Goal: Transaction & Acquisition: Purchase product/service

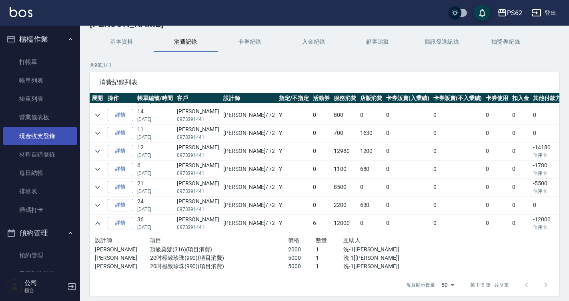
scroll to position [12, 0]
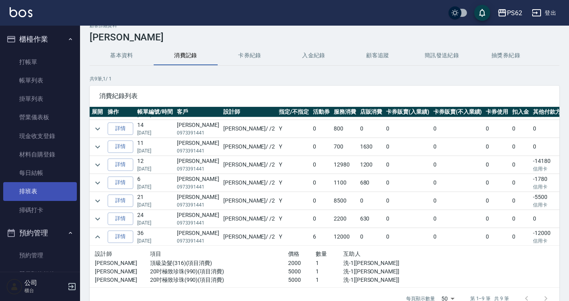
click at [43, 194] on link "排班表" at bounding box center [40, 191] width 74 height 18
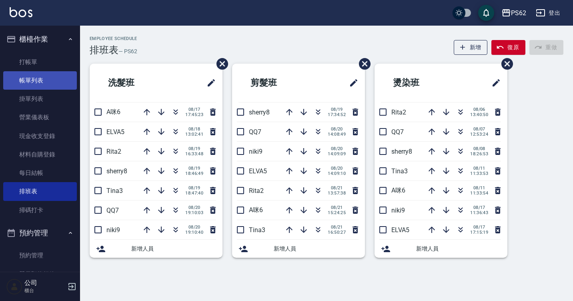
click at [50, 83] on link "帳單列表" at bounding box center [40, 80] width 74 height 18
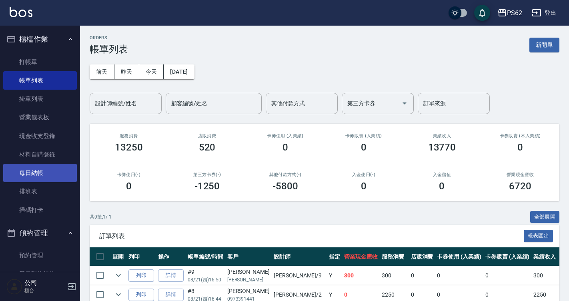
click at [54, 174] on link "每日結帳" at bounding box center [40, 173] width 74 height 18
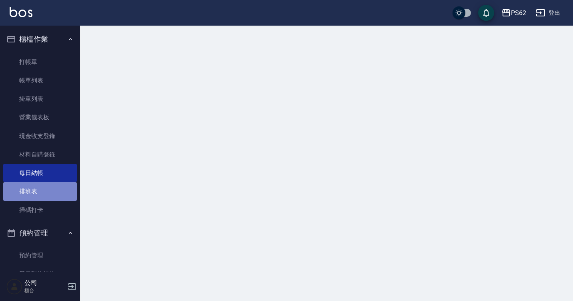
click at [53, 190] on link "排班表" at bounding box center [40, 191] width 74 height 18
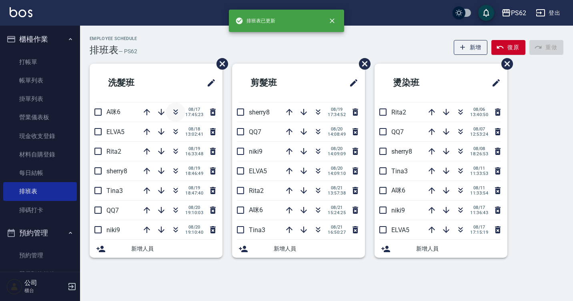
click at [176, 114] on icon "button" at bounding box center [176, 113] width 4 height 3
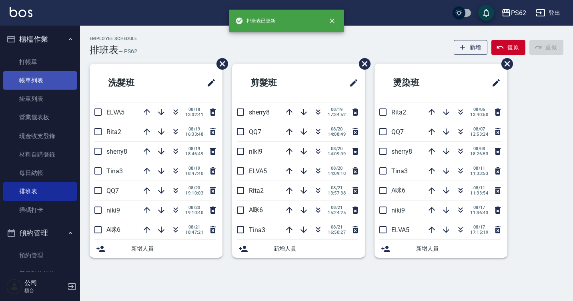
click at [20, 84] on link "帳單列表" at bounding box center [40, 80] width 74 height 18
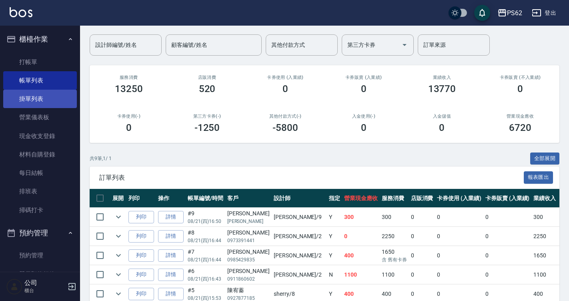
scroll to position [55, 0]
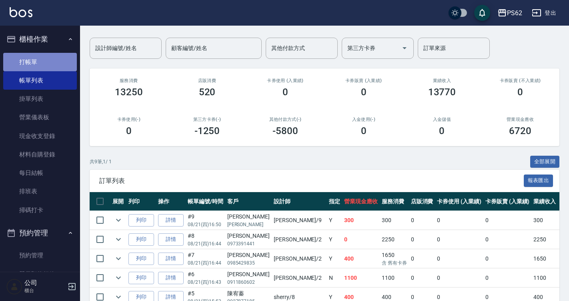
click at [41, 65] on link "打帳單" at bounding box center [40, 62] width 74 height 18
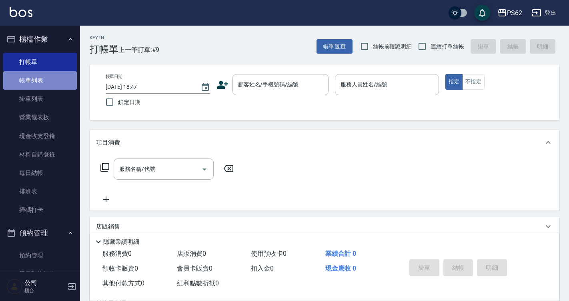
click at [52, 89] on link "帳單列表" at bounding box center [40, 80] width 74 height 18
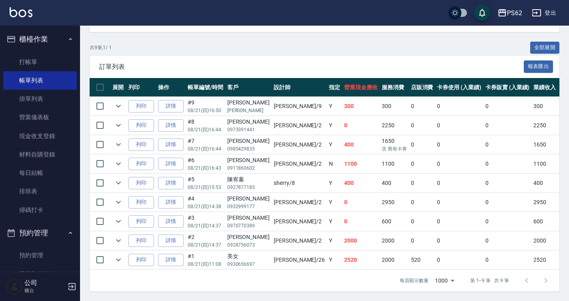
scroll to position [175, 0]
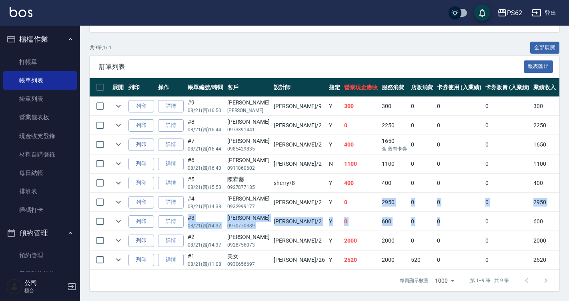
drag, startPoint x: 334, startPoint y: 202, endPoint x: 394, endPoint y: 206, distance: 60.9
click at [394, 206] on tbody "列印 詳情 #9 08/21 (四) 16:50 [PERSON_NAME] [PERSON_NAME] niki /9 Y 300 300 0 0 0 30…" at bounding box center [445, 183] width 711 height 173
click at [435, 212] on td "0" at bounding box center [459, 221] width 48 height 19
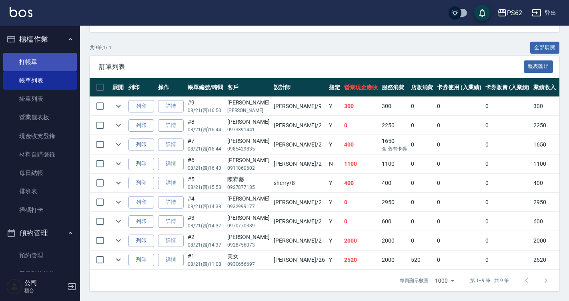
click at [56, 61] on link "打帳單" at bounding box center [40, 62] width 74 height 18
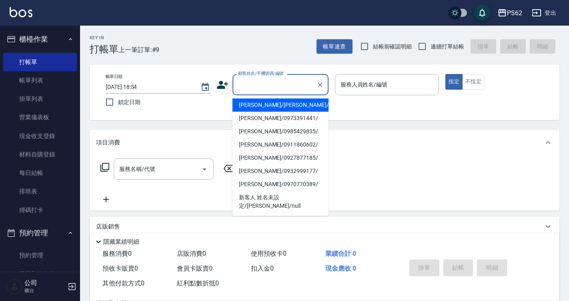
click at [273, 86] on input "顧客姓名/手機號碼/編號" at bounding box center [274, 85] width 77 height 14
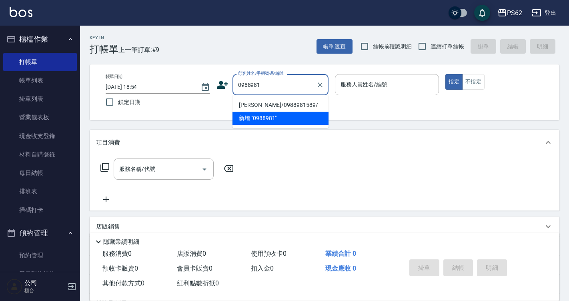
click at [291, 109] on li "[PERSON_NAME]/0988981589/" at bounding box center [280, 104] width 96 height 13
type input "[PERSON_NAME]/0988981589/"
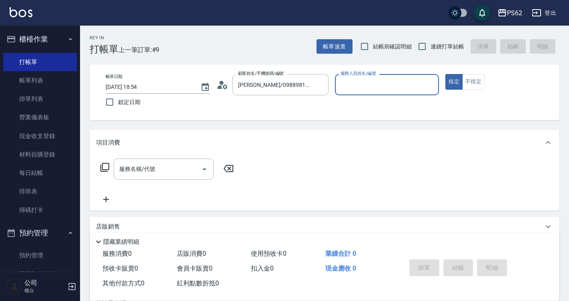
click at [224, 86] on icon at bounding box center [222, 85] width 12 height 12
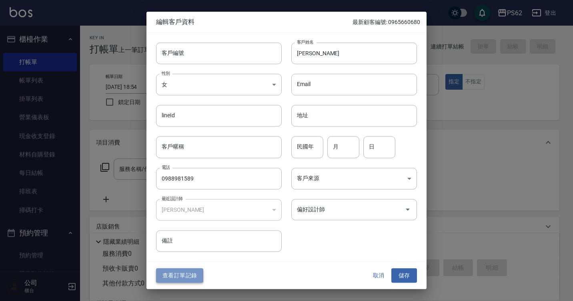
click at [188, 270] on button "查看訂單記錄" at bounding box center [179, 275] width 47 height 15
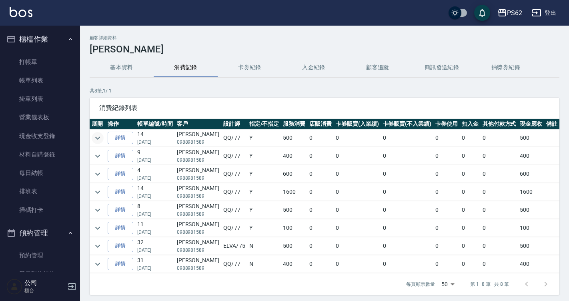
click at [94, 140] on icon "expand row" at bounding box center [98, 138] width 10 height 10
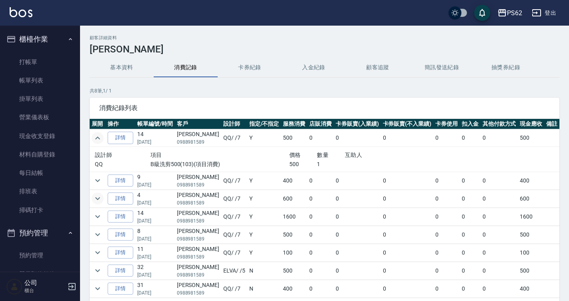
click at [98, 197] on icon "expand row" at bounding box center [98, 199] width 10 height 10
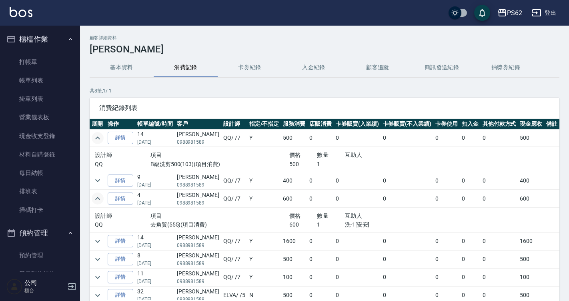
click at [166, 209] on div "設計師 項目 價格 數量 互助人 QQ 去角質(555)(項目消費) 600 1 洗-1[安安]" at bounding box center [262, 220] width 340 height 25
click at [46, 180] on link "每日結帳" at bounding box center [40, 173] width 74 height 18
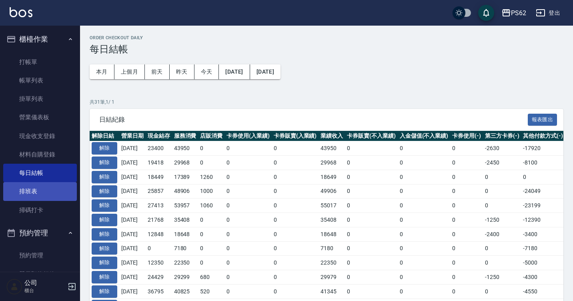
click at [45, 190] on link "排班表" at bounding box center [40, 191] width 74 height 18
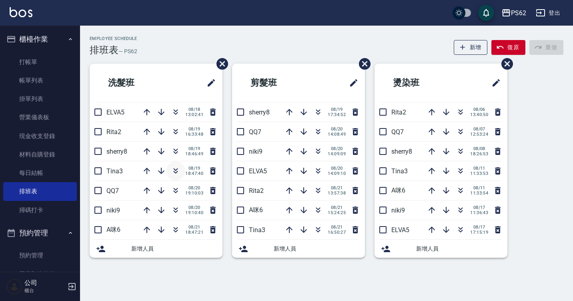
click at [177, 170] on icon "button" at bounding box center [176, 171] width 10 height 10
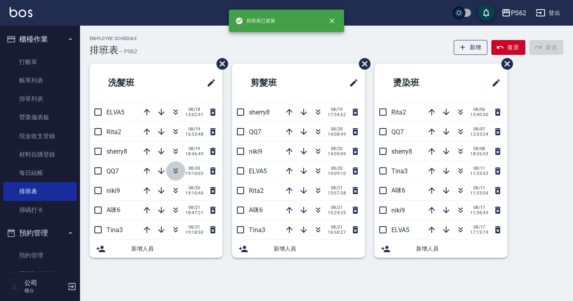
click at [175, 170] on icon "button" at bounding box center [176, 169] width 4 height 3
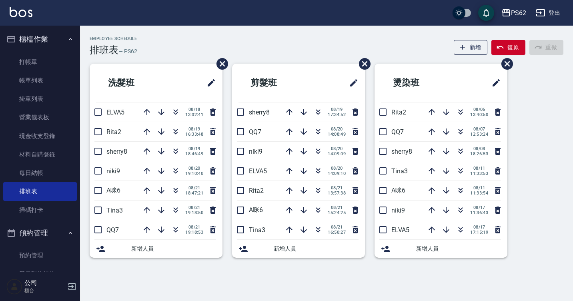
drag, startPoint x: 40, startPoint y: 72, endPoint x: 136, endPoint y: 187, distance: 149.4
click at [40, 72] on link "帳單列表" at bounding box center [40, 80] width 74 height 18
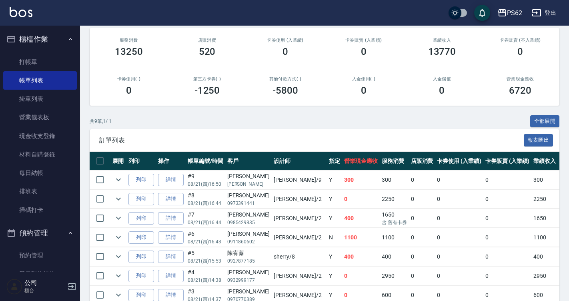
scroll to position [95, 0]
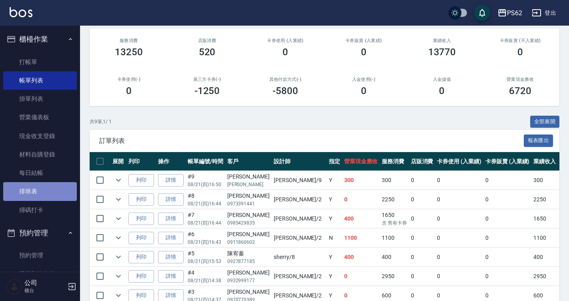
click at [41, 193] on link "排班表" at bounding box center [40, 191] width 74 height 18
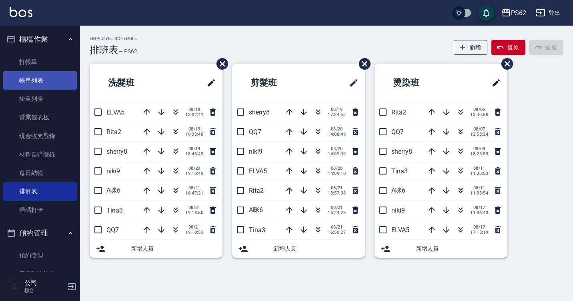
click at [49, 82] on link "帳單列表" at bounding box center [40, 80] width 74 height 18
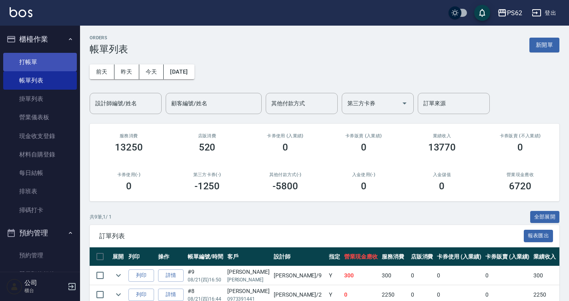
click at [46, 53] on link "打帳單" at bounding box center [40, 62] width 74 height 18
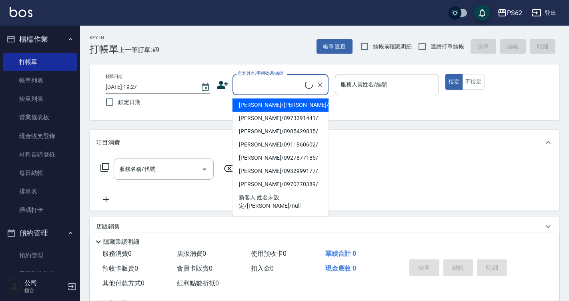
click at [276, 78] on input "顧客姓名/手機號碼/編號" at bounding box center [270, 85] width 69 height 14
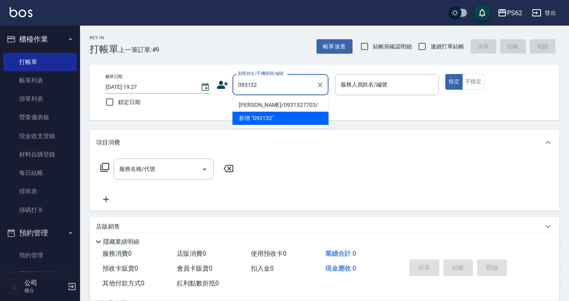
click at [265, 106] on li "[PERSON_NAME]/0931327703/" at bounding box center [280, 104] width 96 height 13
type input "[PERSON_NAME]/0931327703/"
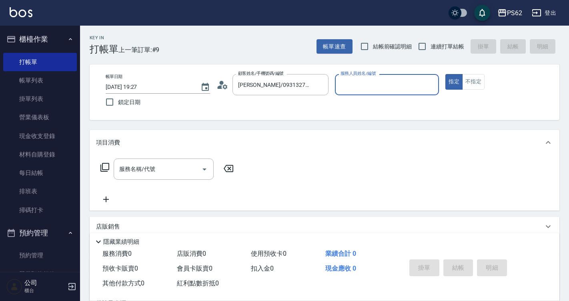
click at [366, 89] on input "服務人員姓名/編號" at bounding box center [386, 85] width 97 height 14
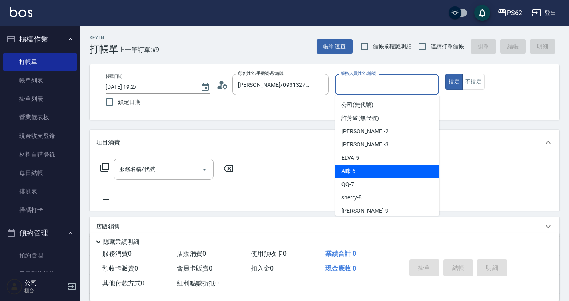
click at [374, 171] on div "A咪 -6" at bounding box center [387, 170] width 104 height 13
type input "A咪-6"
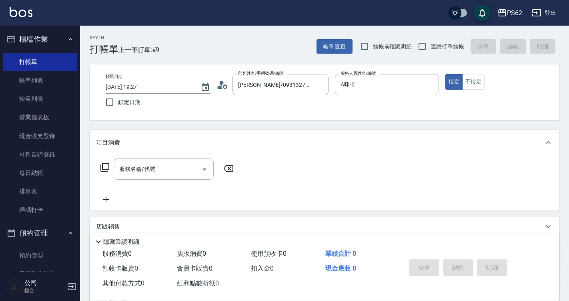
click at [104, 166] on icon at bounding box center [105, 167] width 10 height 10
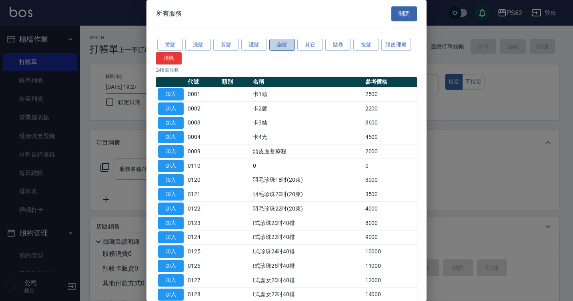
click at [282, 49] on button "染髮" at bounding box center [282, 45] width 26 height 12
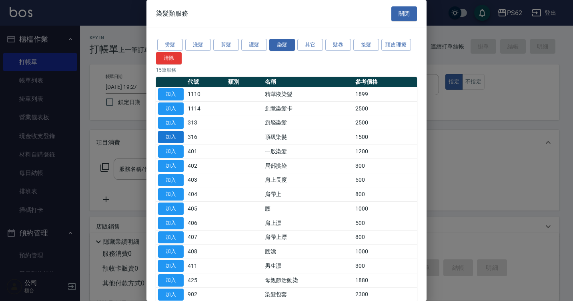
click at [162, 136] on button "加入" at bounding box center [171, 137] width 26 height 12
type input "頂級染髮(316)"
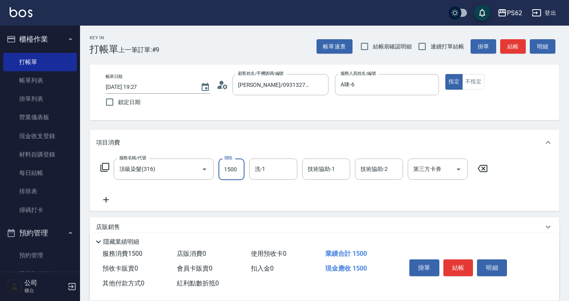
click at [240, 170] on input "1500" at bounding box center [231, 169] width 26 height 22
type input "2000"
click at [460, 262] on button "結帳" at bounding box center [458, 267] width 30 height 17
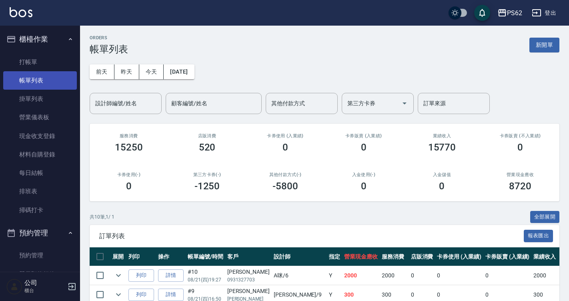
click at [52, 82] on link "帳單列表" at bounding box center [40, 80] width 74 height 18
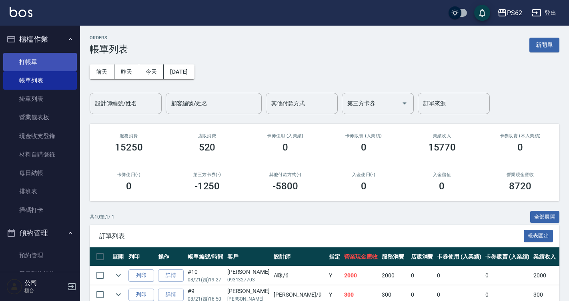
click at [50, 65] on link "打帳單" at bounding box center [40, 62] width 74 height 18
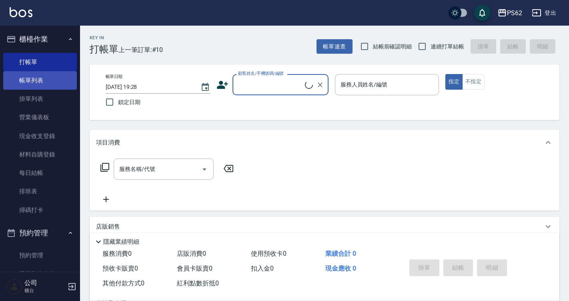
click at [56, 74] on link "帳單列表" at bounding box center [40, 80] width 74 height 18
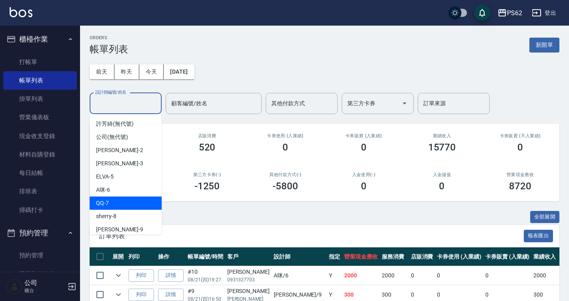
drag, startPoint x: 116, startPoint y: 101, endPoint x: 124, endPoint y: 196, distance: 94.8
click at [124, 196] on body "PS62 登出 櫃檯作業 打帳單 帳單列表 掛單列表 營業儀表板 現金收支登錄 材料自購登錄 每日結帳 排班表 掃碼打卡 預約管理 預約管理 單日預約紀錄 單…" at bounding box center [284, 244] width 569 height 489
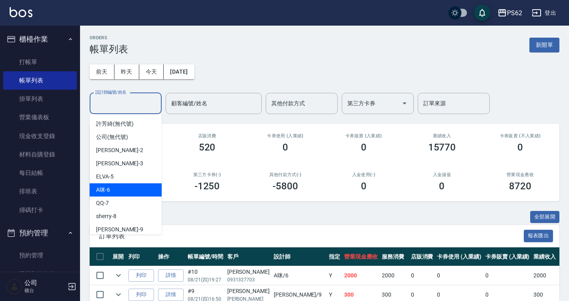
click at [125, 193] on div "A咪 -6" at bounding box center [126, 189] width 72 height 13
click at [125, 193] on div "ORDERS 帳單列表 新開單 [DATE] [DATE] [DATE] [DATE] 設計師編號/姓名 設計師編號/姓名 顧客編號/姓名 顧客編號/姓名 其…" at bounding box center [284, 244] width 569 height 489
type input "A咪-6"
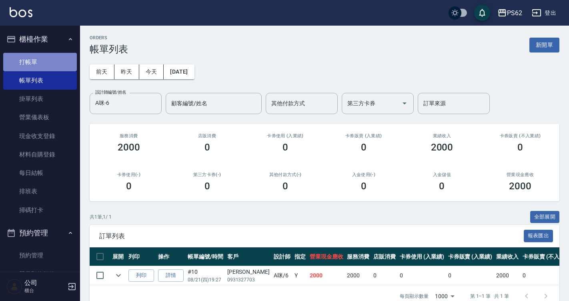
click at [54, 60] on link "打帳單" at bounding box center [40, 62] width 74 height 18
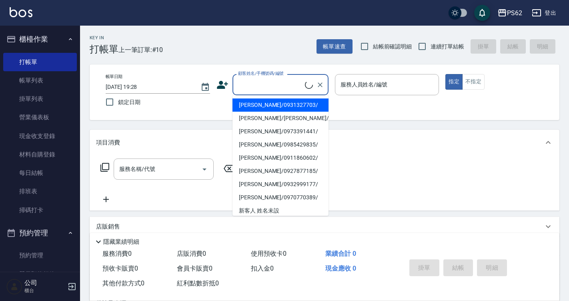
click at [286, 86] on input "顧客姓名/手機號碼/編號" at bounding box center [270, 85] width 69 height 14
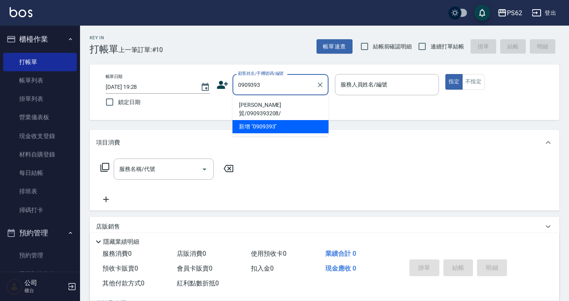
click at [264, 103] on li "[PERSON_NAME]貿/0909393208/" at bounding box center [280, 109] width 96 height 22
type input "[PERSON_NAME]貿/0909393208/"
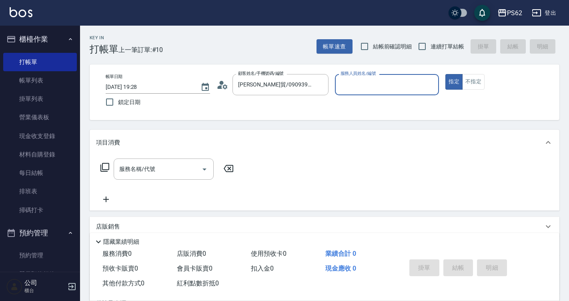
click at [362, 80] on input "服務人員姓名/編號" at bounding box center [386, 85] width 97 height 14
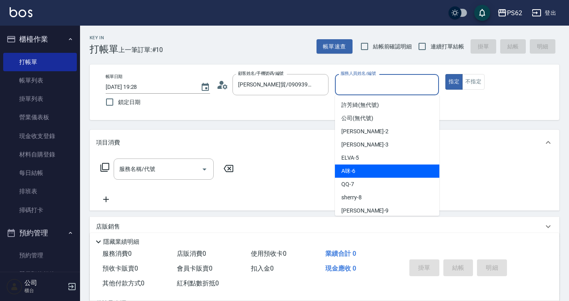
click at [373, 172] on div "A咪 -6" at bounding box center [387, 170] width 104 height 13
click at [373, 172] on div "服務名稱/代號 服務名稱/代號" at bounding box center [325, 182] width 470 height 55
type input "A咪-6"
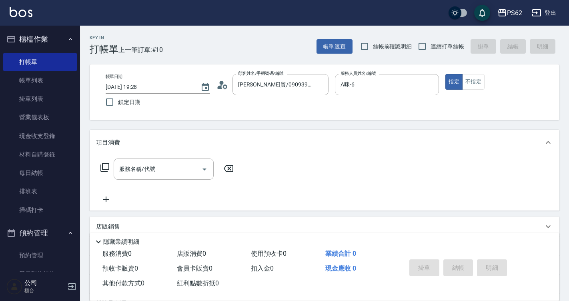
click at [107, 168] on icon at bounding box center [105, 167] width 10 height 10
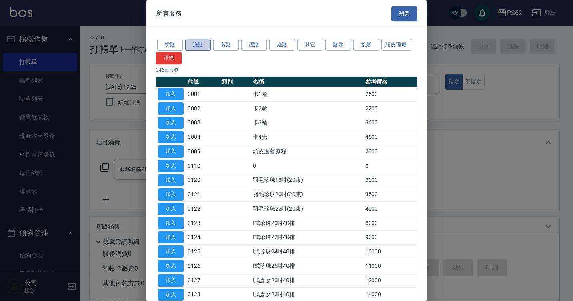
click at [203, 42] on button "洗髮" at bounding box center [198, 45] width 26 height 12
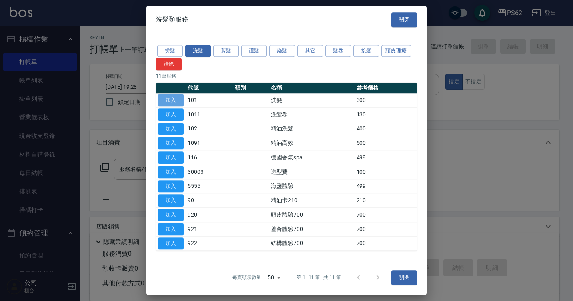
click at [173, 100] on button "加入" at bounding box center [171, 100] width 26 height 12
click at [173, 100] on label "鎖定日期" at bounding box center [152, 102] width 102 height 17
click at [118, 100] on input "鎖定日期" at bounding box center [109, 102] width 17 height 17
checkbox input "true"
type input "洗髮(101)"
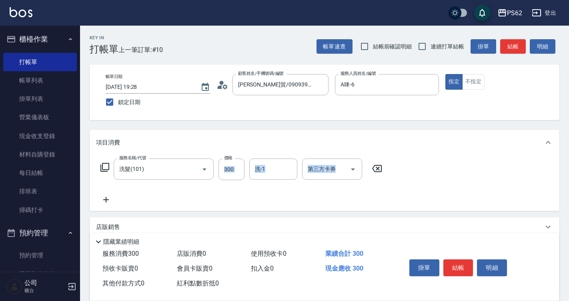
click at [105, 166] on icon at bounding box center [105, 167] width 10 height 10
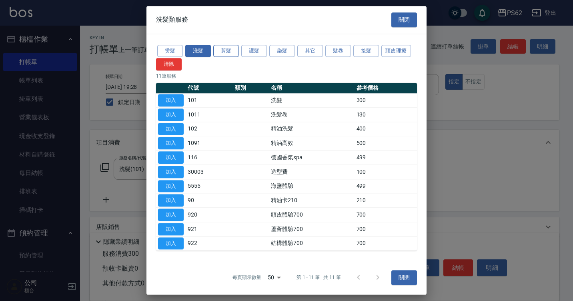
click at [229, 52] on button "剪髮" at bounding box center [226, 51] width 26 height 12
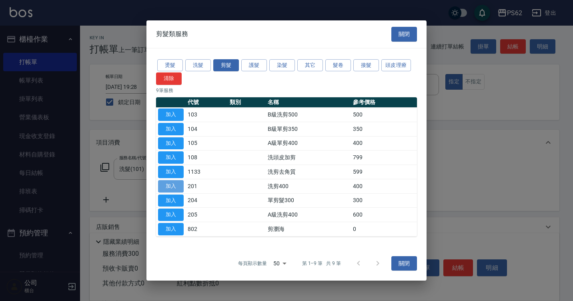
click at [174, 189] on button "加入" at bounding box center [171, 186] width 26 height 12
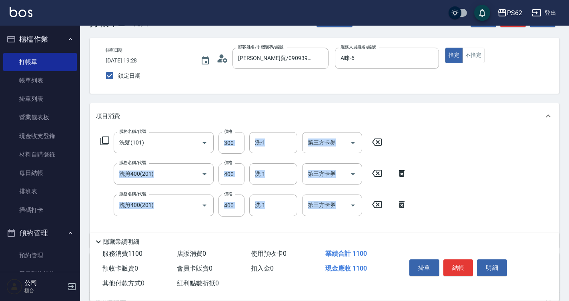
scroll to position [40, 0]
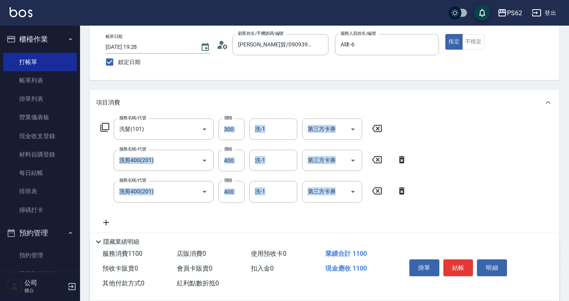
click at [400, 187] on icon at bounding box center [402, 191] width 20 height 10
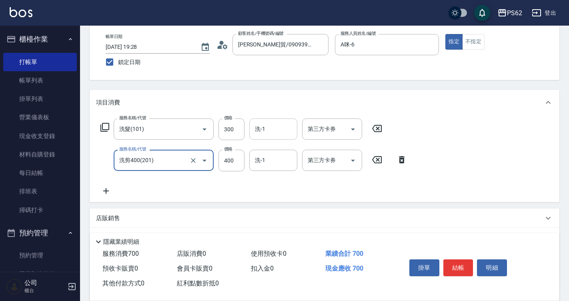
click at [272, 132] on input "洗-1" at bounding box center [273, 129] width 41 height 14
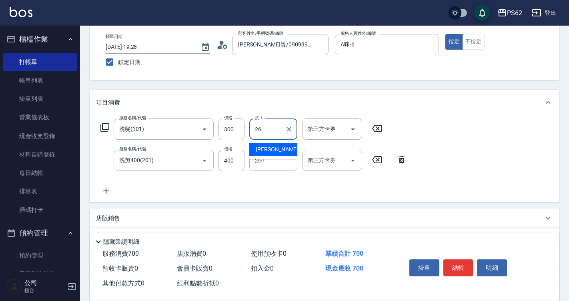
type input "[PERSON_NAME]-26"
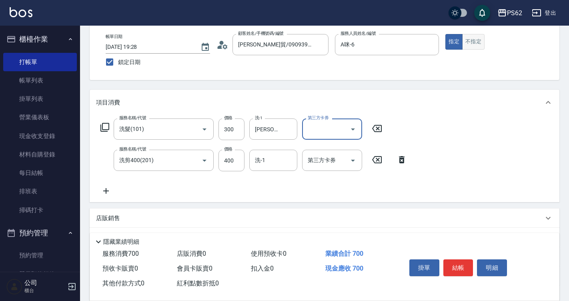
click at [466, 34] on button "不指定" at bounding box center [473, 42] width 22 height 16
click at [454, 264] on button "結帳" at bounding box center [458, 267] width 30 height 17
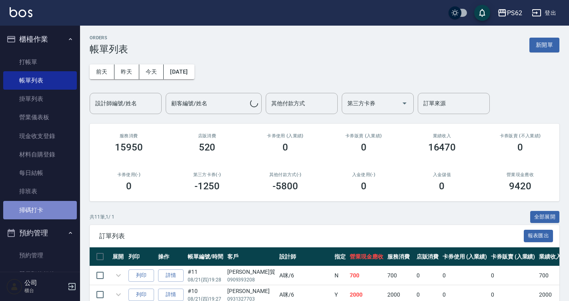
click at [62, 202] on link "掃碼打卡" at bounding box center [40, 210] width 74 height 18
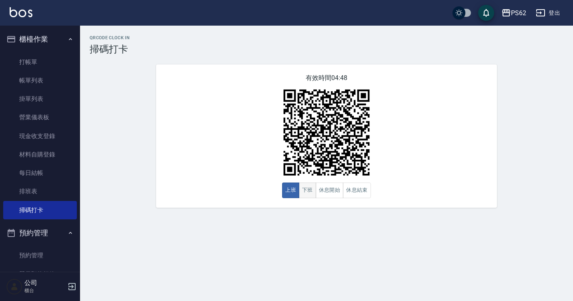
click at [310, 188] on button "下班" at bounding box center [307, 190] width 17 height 16
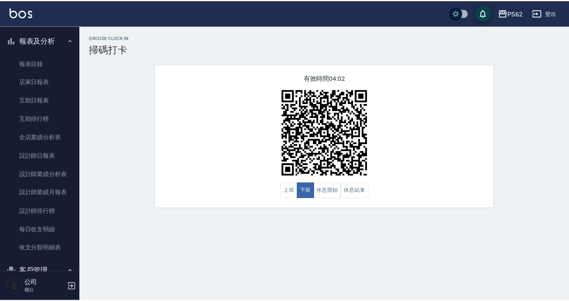
scroll to position [320, 0]
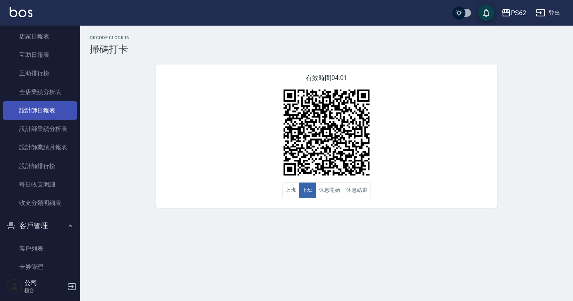
click at [54, 102] on link "設計師日報表" at bounding box center [40, 110] width 74 height 18
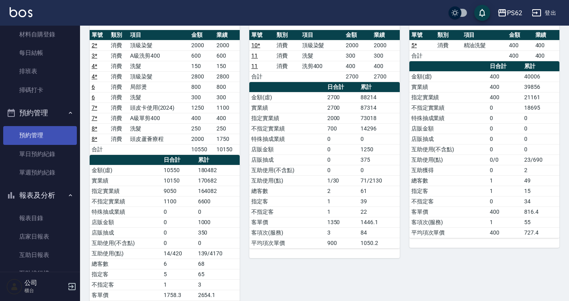
scroll to position [80, 0]
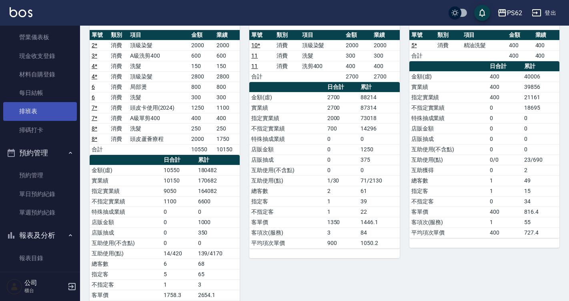
click at [52, 116] on link "排班表" at bounding box center [40, 111] width 74 height 18
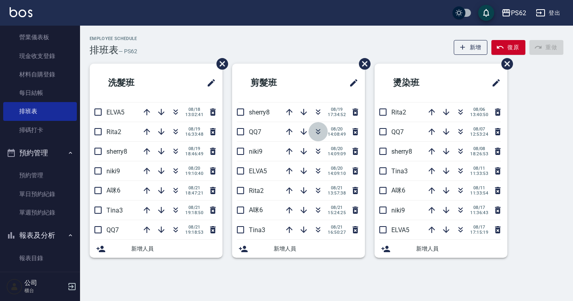
click at [312, 128] on button "button" at bounding box center [317, 131] width 19 height 19
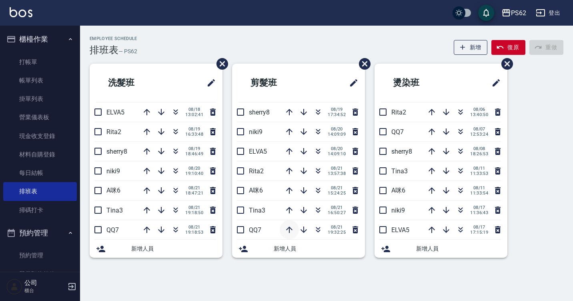
click at [285, 232] on icon "button" at bounding box center [289, 230] width 10 height 10
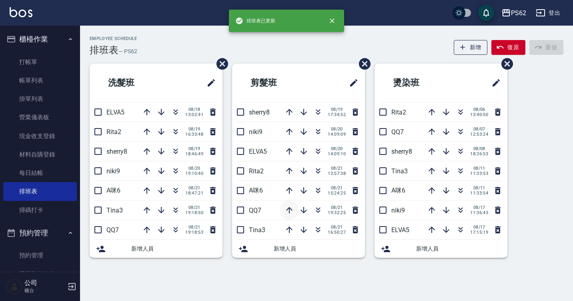
click at [287, 215] on button "button" at bounding box center [289, 209] width 19 height 19
click at [290, 188] on icon "button" at bounding box center [289, 191] width 10 height 10
click at [287, 170] on icon "button" at bounding box center [289, 171] width 6 height 6
click at [290, 150] on icon "button" at bounding box center [289, 151] width 6 height 6
click at [292, 132] on icon "button" at bounding box center [289, 132] width 10 height 10
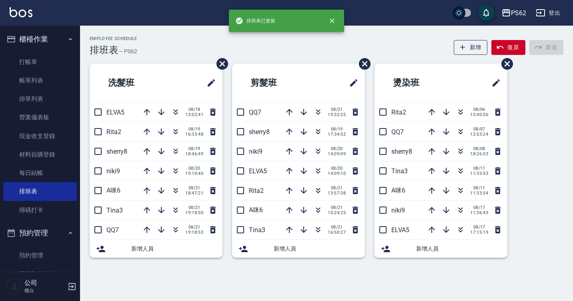
click at [317, 59] on div "Employee Schedule 排班表 — PS62 新增 復原 重做 洗髮班 ELVA5 [DATE] 13:02:41 Rita2 [DATE] 16…" at bounding box center [326, 151] width 493 height 231
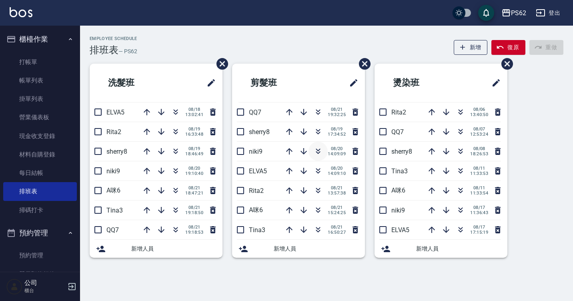
click at [317, 154] on icon "button" at bounding box center [318, 151] width 10 height 10
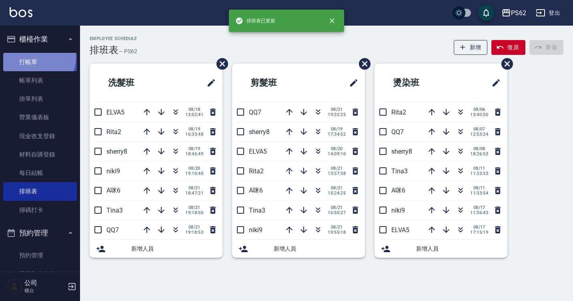
drag, startPoint x: 35, startPoint y: 57, endPoint x: 37, endPoint y: 53, distance: 4.7
click at [35, 57] on link "打帳單" at bounding box center [40, 62] width 74 height 18
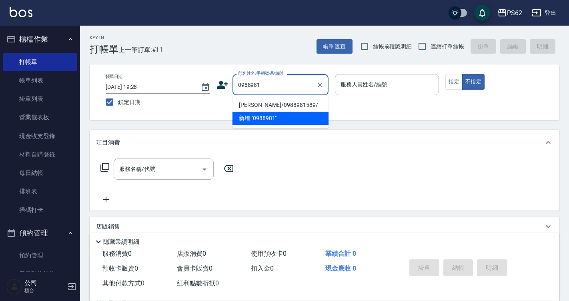
click at [313, 105] on li "[PERSON_NAME]/0988981589/" at bounding box center [280, 104] width 96 height 13
type input "[PERSON_NAME]/0988981589/"
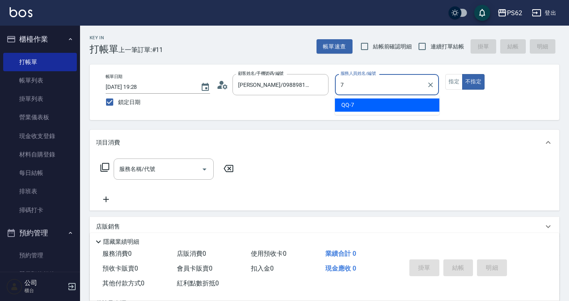
type input "QQ-7"
type button "false"
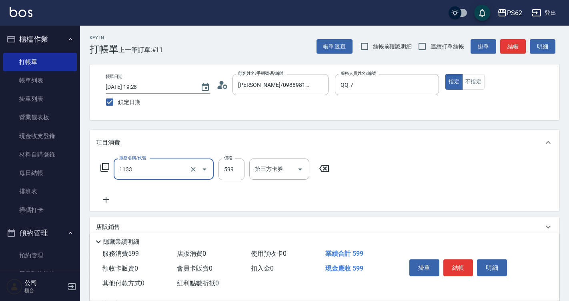
type input "洗剪去角質(1133)"
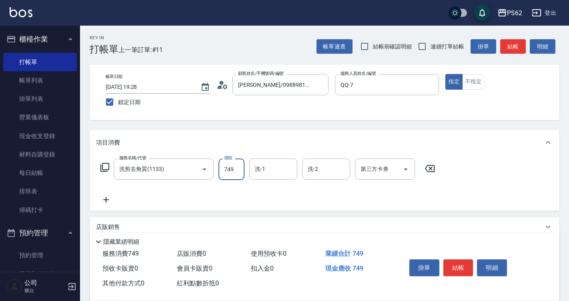
type input "749"
click at [465, 268] on button "結帳" at bounding box center [458, 267] width 30 height 17
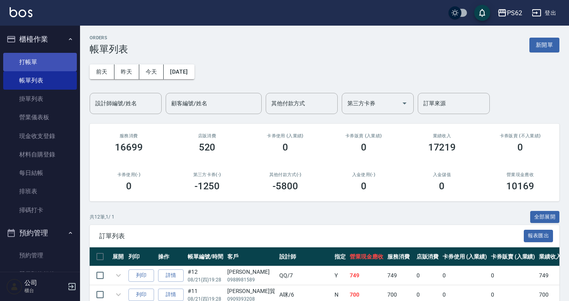
click at [36, 64] on link "打帳單" at bounding box center [40, 62] width 74 height 18
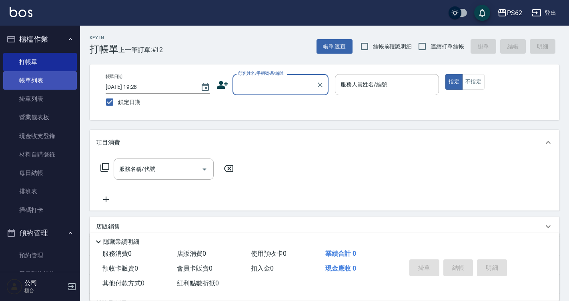
click at [58, 77] on link "帳單列表" at bounding box center [40, 80] width 74 height 18
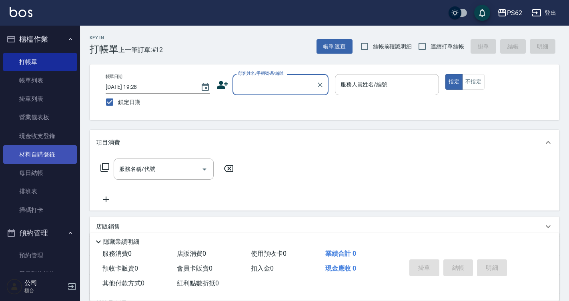
click at [61, 104] on link "掛單列表" at bounding box center [40, 99] width 74 height 18
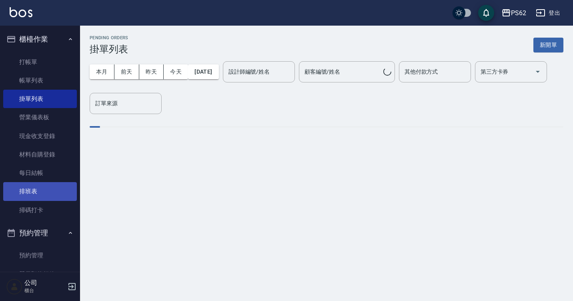
click at [44, 191] on link "排班表" at bounding box center [40, 191] width 74 height 18
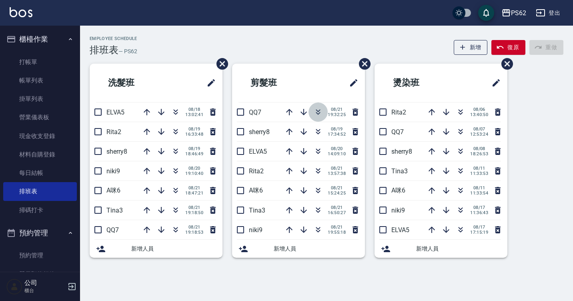
click at [320, 116] on icon "button" at bounding box center [318, 112] width 10 height 10
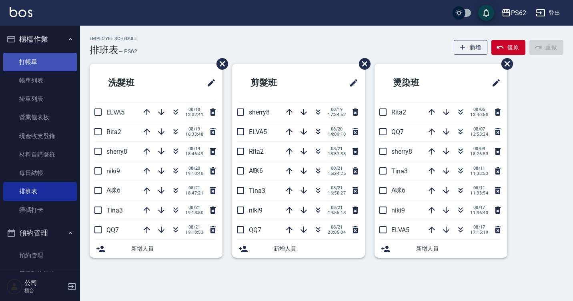
click at [54, 61] on link "打帳單" at bounding box center [40, 62] width 74 height 18
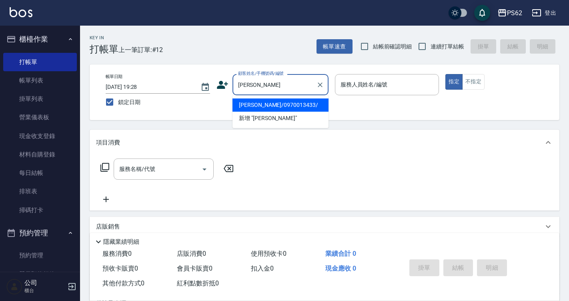
type input "[PERSON_NAME]/0970013433/"
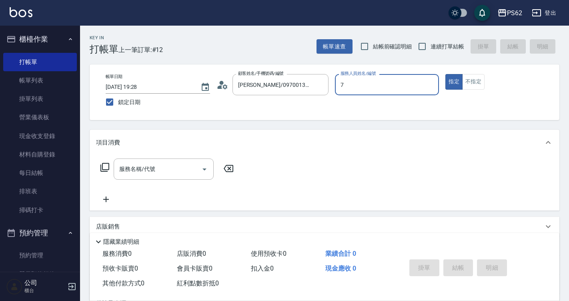
type input "QQ-7"
type button "true"
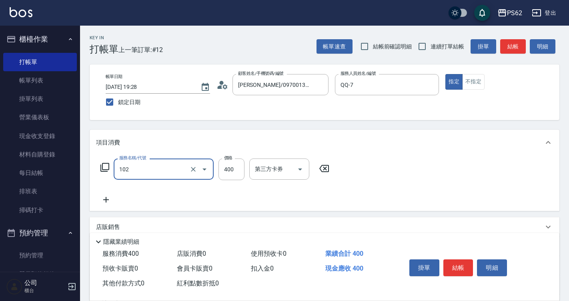
type input "精油洗髮(102)"
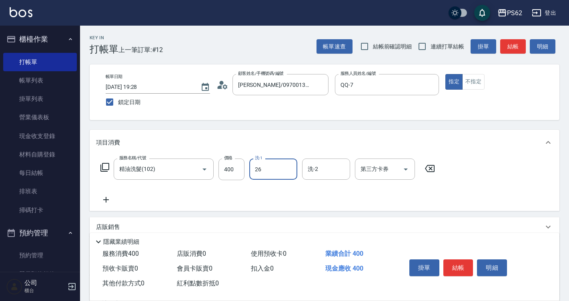
type input "[PERSON_NAME]-26"
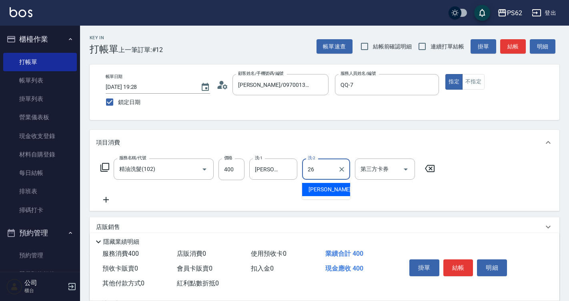
type input "[PERSON_NAME]-26"
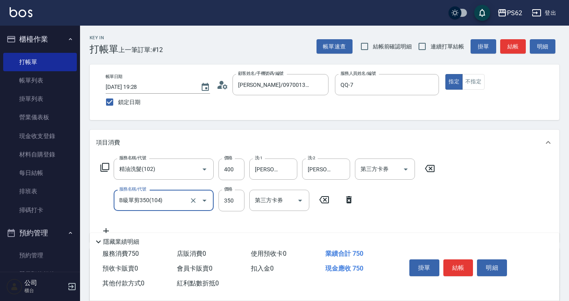
type input "B級單剪350(104)"
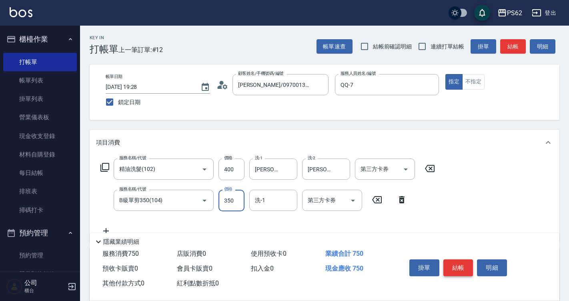
click at [454, 262] on button "結帳" at bounding box center [458, 267] width 30 height 17
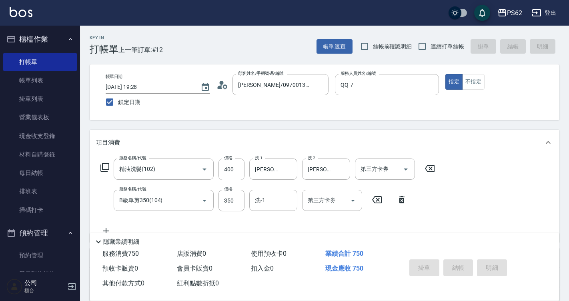
click at [454, 262] on div "掛單 結帳 明細" at bounding box center [458, 268] width 104 height 25
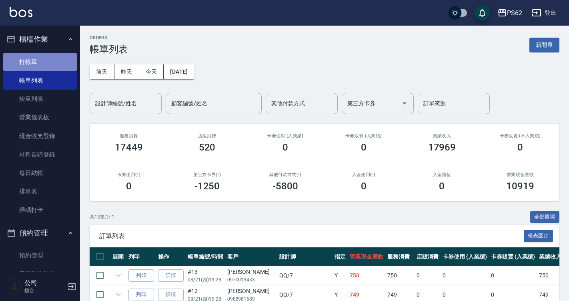
click at [47, 57] on link "打帳單" at bounding box center [40, 62] width 74 height 18
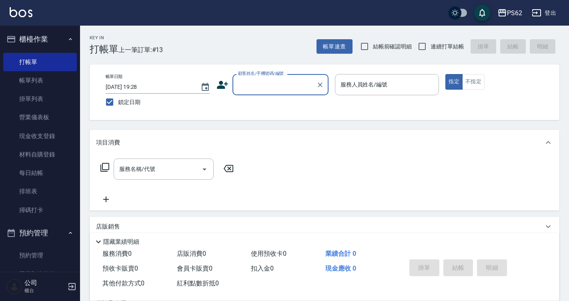
click at [433, 48] on span "連續打單結帳" at bounding box center [447, 46] width 34 height 8
click at [430, 48] on input "連續打單結帳" at bounding box center [422, 46] width 17 height 17
checkbox input "true"
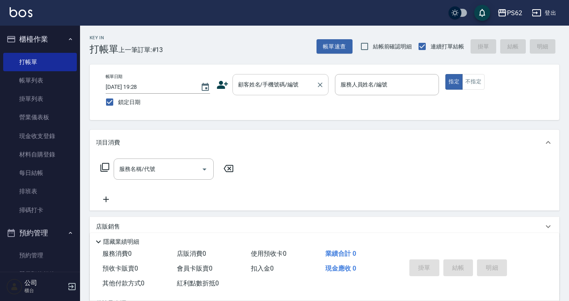
click at [248, 86] on input "顧客姓名/手機號碼/編號" at bounding box center [274, 85] width 77 height 14
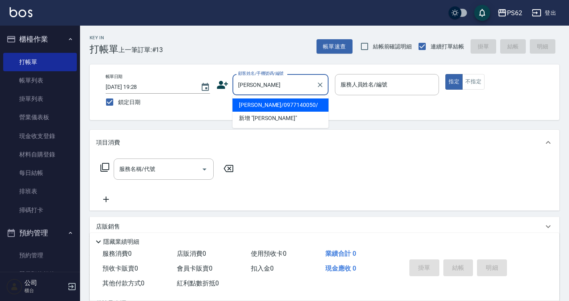
type input "[PERSON_NAME]/0977140050/"
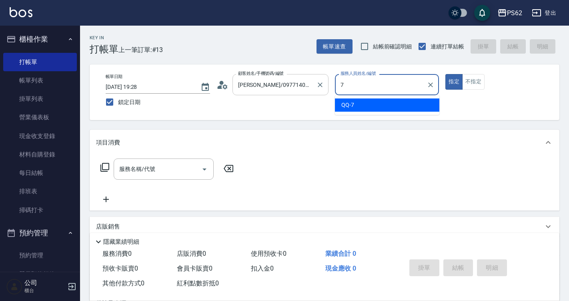
type input "QQ-7"
type button "true"
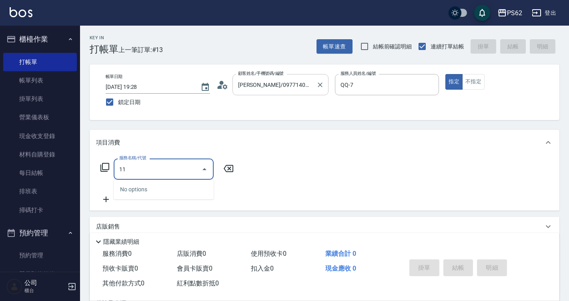
type input "1"
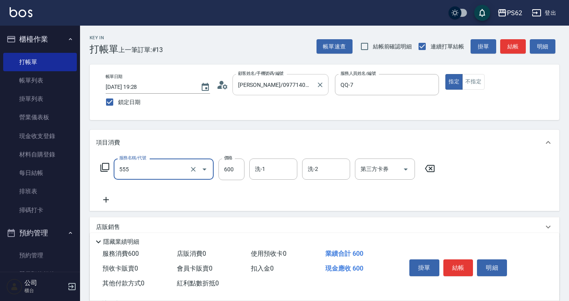
type input "去角質(555)"
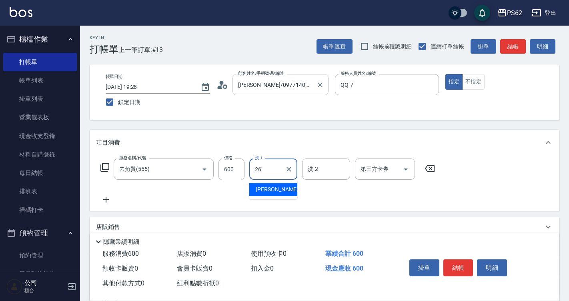
type input "[PERSON_NAME]-26"
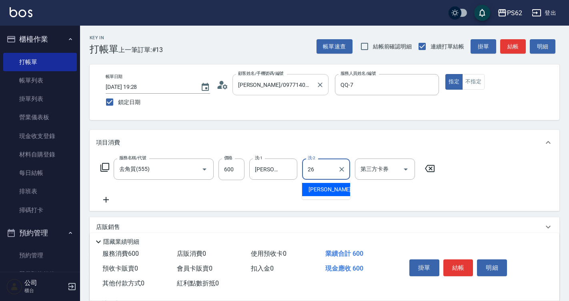
type input "[PERSON_NAME]-26"
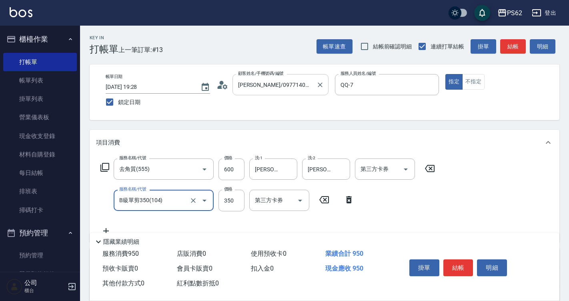
type input "B級單剪350(104)"
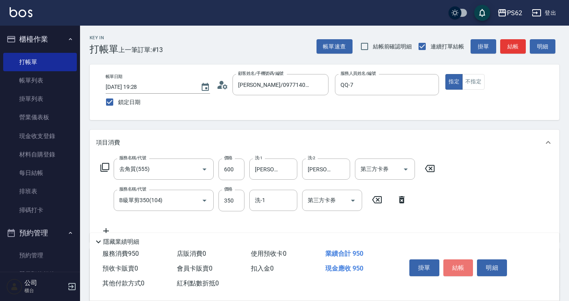
click at [459, 265] on button "結帳" at bounding box center [458, 267] width 30 height 17
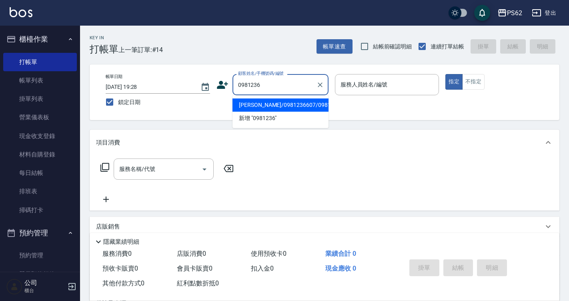
click at [252, 107] on li "[PERSON_NAME]/0981236607/0981236607" at bounding box center [280, 104] width 96 height 13
type input "[PERSON_NAME]/0981236607/0981236607"
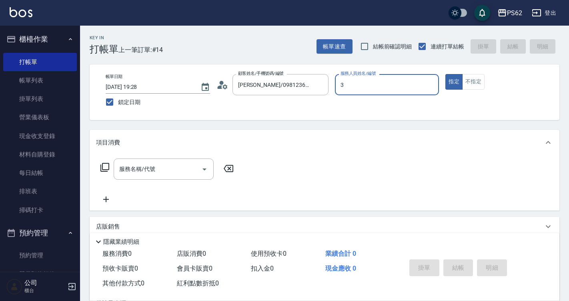
type input "[PERSON_NAME]-3"
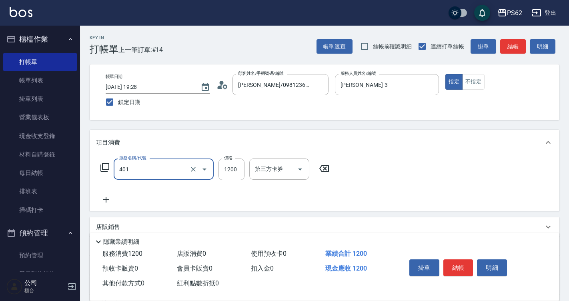
type input "一般染髮(401)"
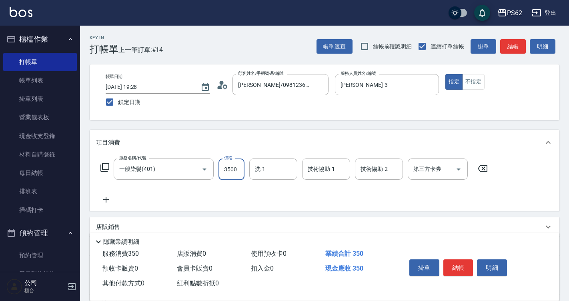
type input "3500"
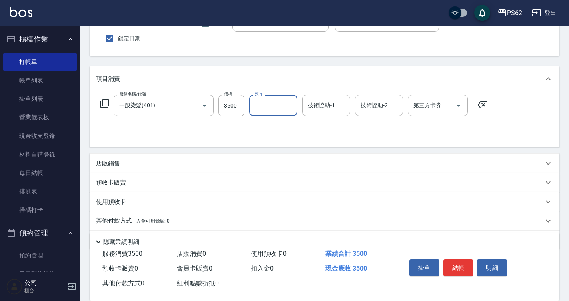
scroll to position [89, 0]
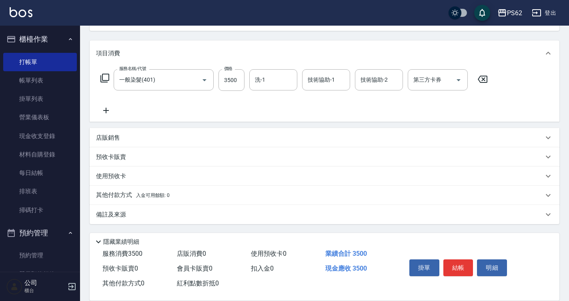
click at [101, 202] on div "其他付款方式 入金可用餘額: 0" at bounding box center [325, 195] width 470 height 19
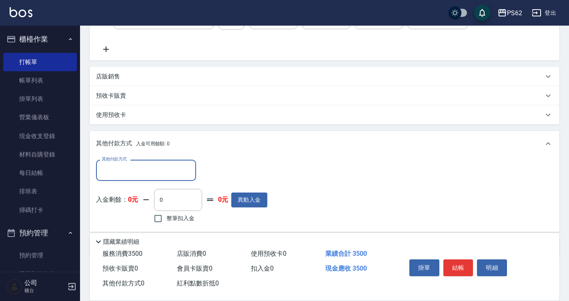
scroll to position [184, 0]
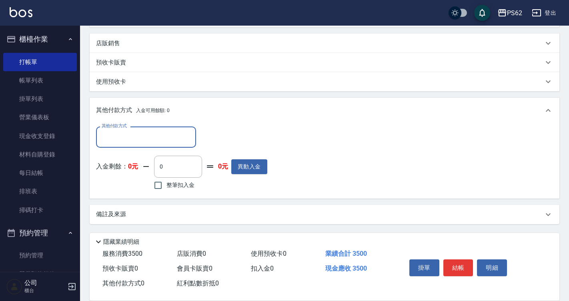
click at [135, 149] on div "其他付款方式 其他付款方式 入金剩餘： 0元 0 ​ 整筆扣入金 0元 異動入金" at bounding box center [181, 158] width 171 height 65
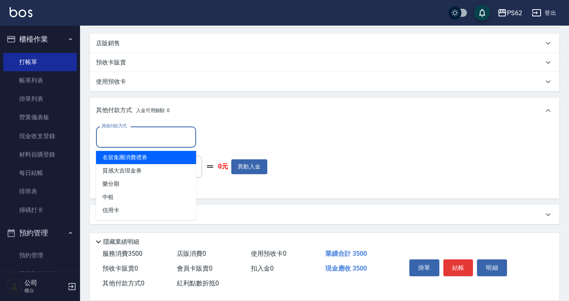
click at [134, 136] on input "其他付款方式" at bounding box center [146, 137] width 93 height 14
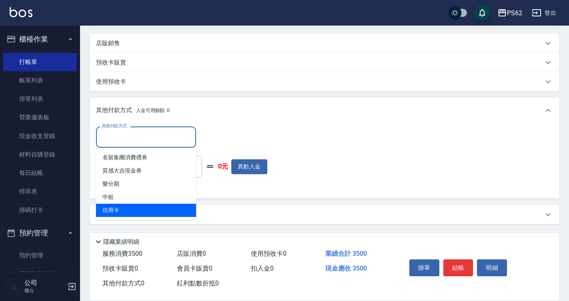
click at [126, 213] on span "信用卡" at bounding box center [146, 210] width 100 height 13
type input "信用卡"
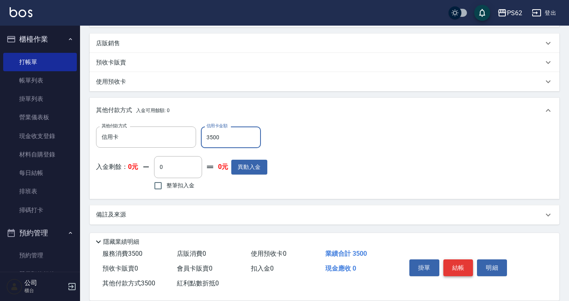
type input "3500"
click at [453, 260] on button "結帳" at bounding box center [458, 267] width 30 height 17
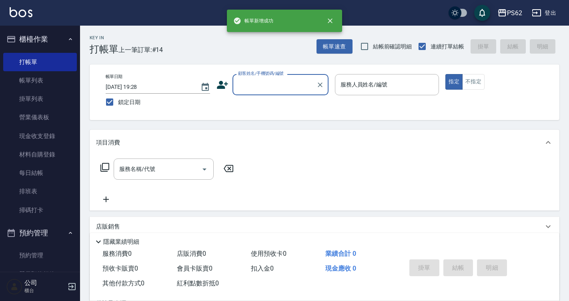
scroll to position [0, 0]
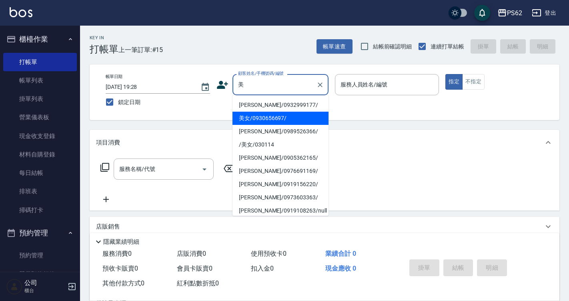
click at [253, 118] on li "美女/0930656697/" at bounding box center [280, 118] width 96 height 13
type input "美女/0930656697/"
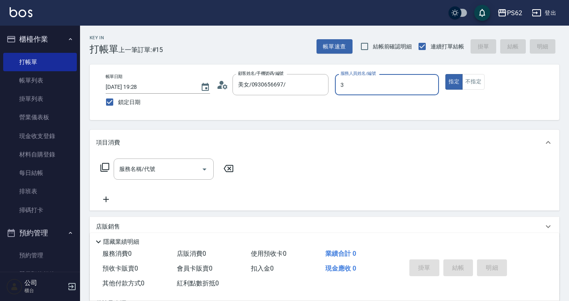
type input "[PERSON_NAME]-3"
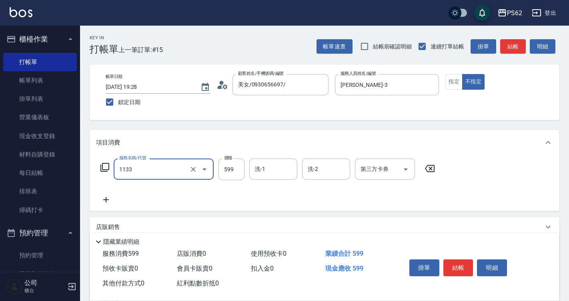
type input "洗剪去角質(1133)"
type input "699"
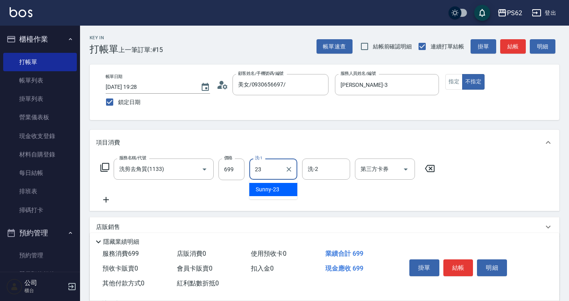
type input "Sunny-23"
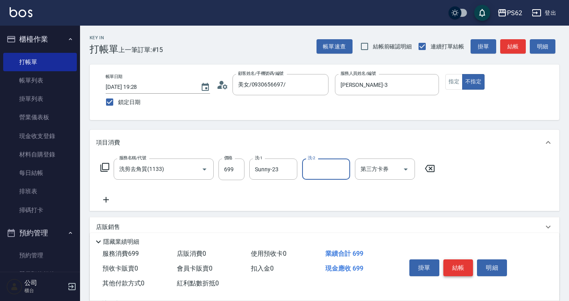
click at [455, 260] on button "結帳" at bounding box center [458, 267] width 30 height 17
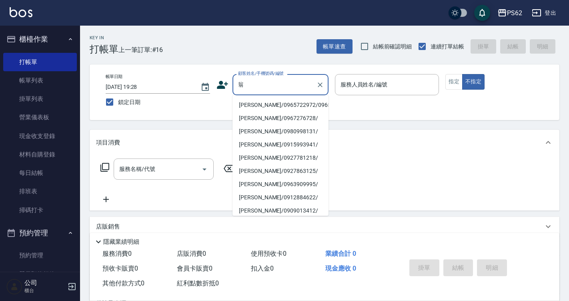
click at [257, 103] on li "[PERSON_NAME]/0965722972/0965722972" at bounding box center [280, 104] width 96 height 13
type input "[PERSON_NAME]/0965722972/0965722972"
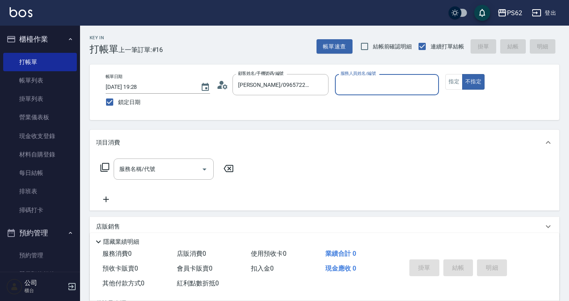
type input "[PERSON_NAME]-3"
click at [462, 74] on button "不指定" at bounding box center [473, 82] width 22 height 16
type button "false"
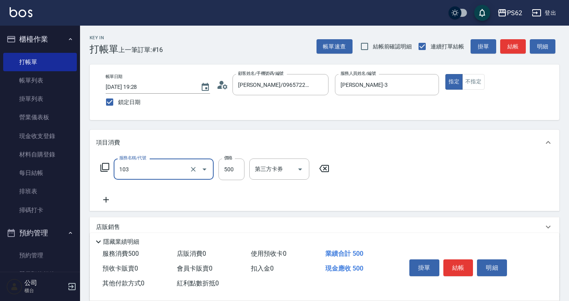
type input "B級洗剪500(103)"
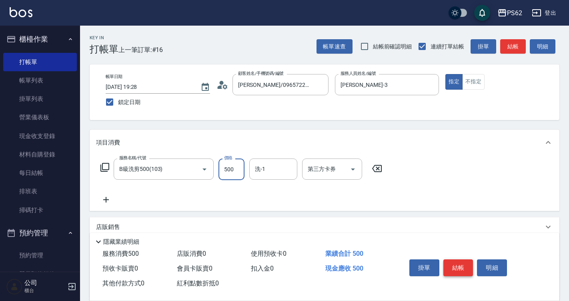
click at [455, 259] on button "結帳" at bounding box center [458, 267] width 30 height 17
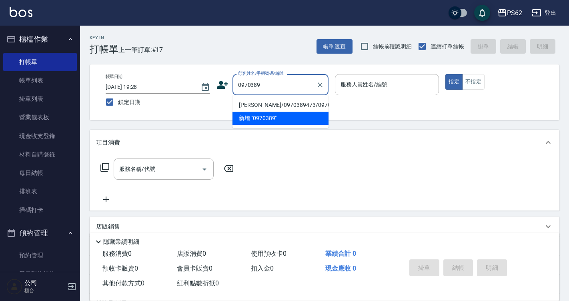
click at [278, 108] on li "[PERSON_NAME]/0970389473/0970389473" at bounding box center [280, 104] width 96 height 13
type input "[PERSON_NAME]/0970389473/0970389473"
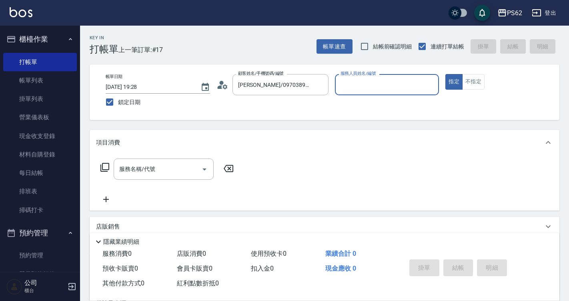
type input "[PERSON_NAME]-3"
click at [445, 74] on button "指定" at bounding box center [453, 82] width 17 height 16
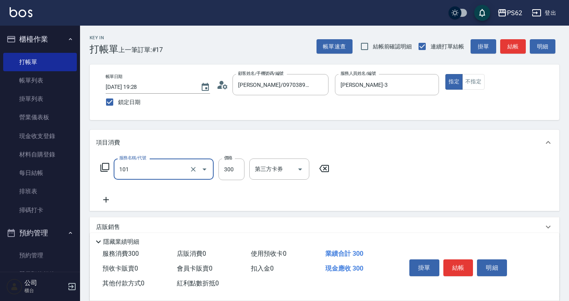
type input "洗髮(101)"
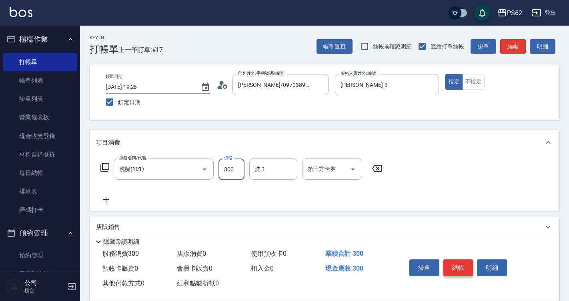
click at [446, 269] on button "結帳" at bounding box center [458, 267] width 30 height 17
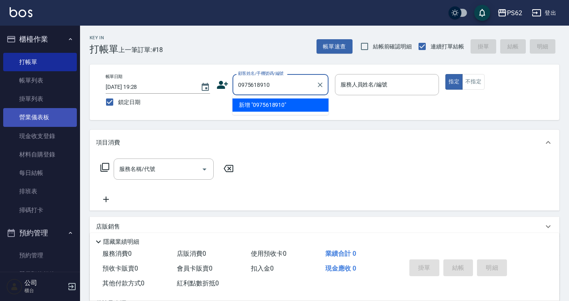
drag, startPoint x: 277, startPoint y: 84, endPoint x: 28, endPoint y: 116, distance: 251.4
click at [28, 116] on div "PS62 登出 櫃檯作業 打帳單 帳單列表 掛單列表 營業儀表板 現金收支登錄 材料自購登錄 每日結帳 排班表 掃碼打卡 預約管理 預約管理 單日預約紀錄 單…" at bounding box center [284, 195] width 569 height 390
type input "0975618910"
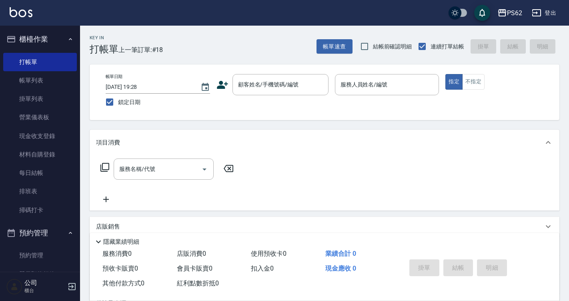
click at [229, 86] on div "顧客姓名/手機號碼/編號 顧客姓名/手機號碼/編號" at bounding box center [272, 84] width 112 height 21
click at [215, 88] on div "帳單日期 [DATE] 19:28 鎖定日期 顧客姓名/手機號碼/編號 顧客姓名/手機號碼/編號 服務人員姓名/編號 服務人員姓名/編號 指定 不指定" at bounding box center [324, 92] width 451 height 36
click at [217, 88] on icon at bounding box center [222, 85] width 11 height 8
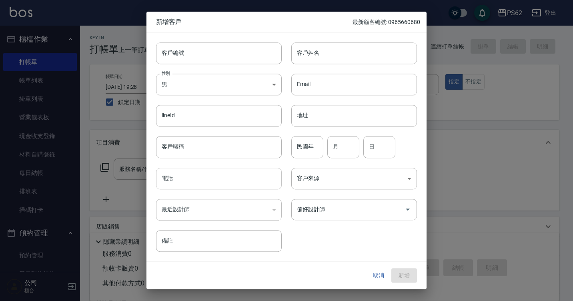
click at [198, 179] on input "電話" at bounding box center [219, 179] width 126 height 22
paste input "0975618910"
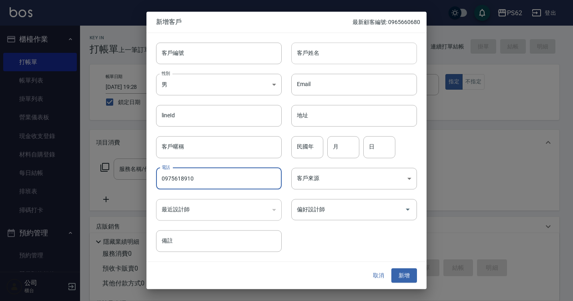
type input "0975618910"
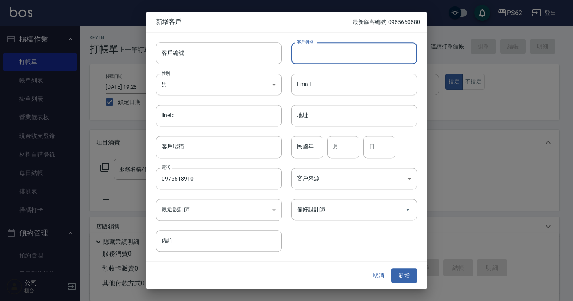
click at [349, 51] on input "客戶姓名" at bounding box center [354, 53] width 126 height 22
paste input "0975618910"
type input "0975618910"
click at [401, 270] on button "新增" at bounding box center [404, 275] width 26 height 15
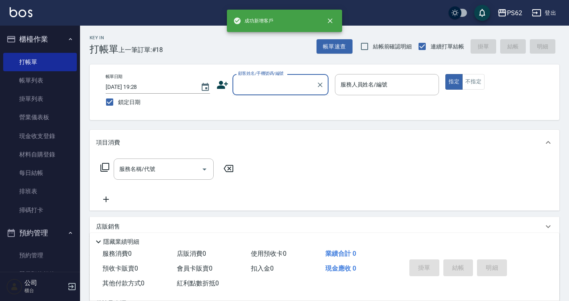
click at [264, 86] on input "顧客姓名/手機號碼/編號" at bounding box center [274, 85] width 77 height 14
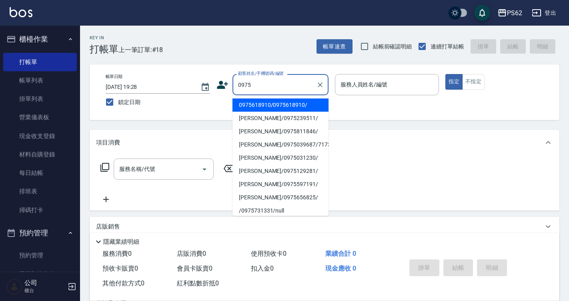
click at [264, 110] on li "0975618910/0975618910/" at bounding box center [280, 104] width 96 height 13
type input "0975618910/0975618910/"
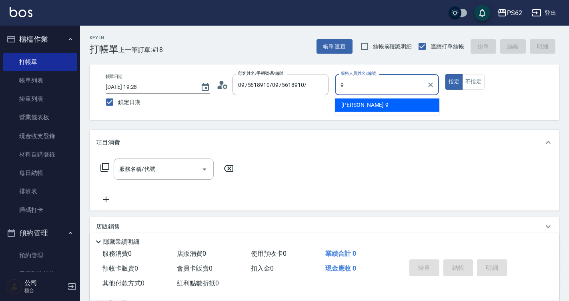
type input "niki-9"
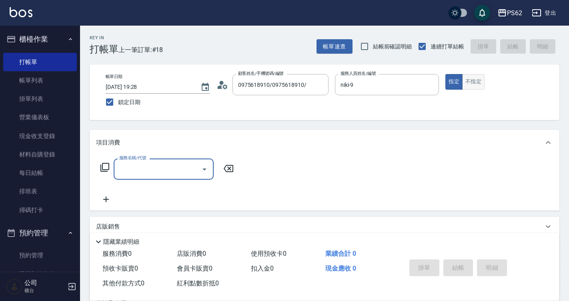
click at [472, 85] on button "不指定" at bounding box center [473, 82] width 22 height 16
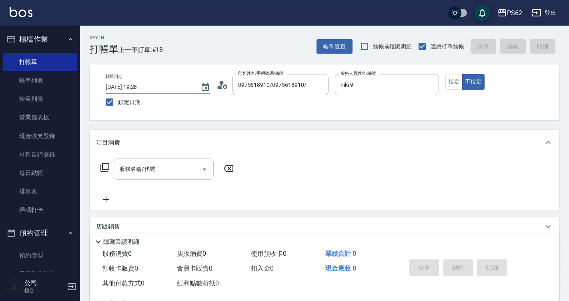
click at [122, 172] on div "服務名稱/代號 服務名稱/代號" at bounding box center [164, 168] width 100 height 21
click at [122, 172] on input "服務名稱/代號" at bounding box center [157, 169] width 81 height 14
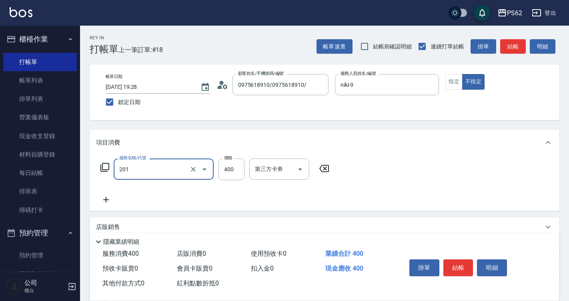
type input "洗剪400(201)"
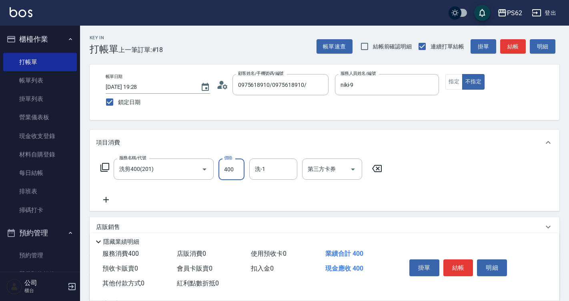
click at [462, 256] on div "掛單 結帳 明細" at bounding box center [458, 268] width 104 height 25
click at [457, 267] on button "結帳" at bounding box center [458, 267] width 30 height 17
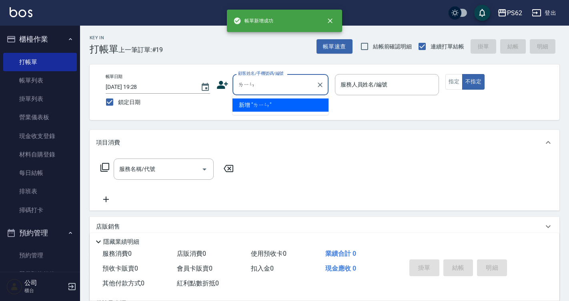
type input "崊"
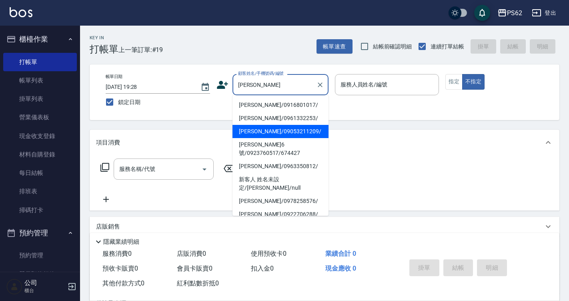
click at [270, 130] on li "[PERSON_NAME]/09053211209/" at bounding box center [280, 131] width 96 height 13
type input "[PERSON_NAME]/09053211209/"
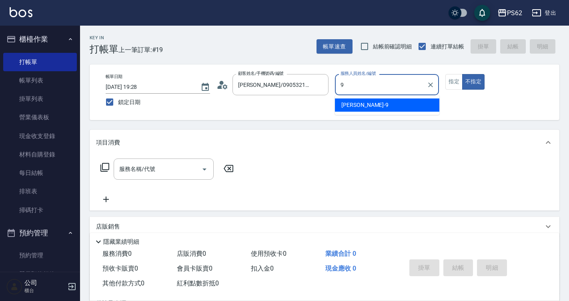
type input "niki-9"
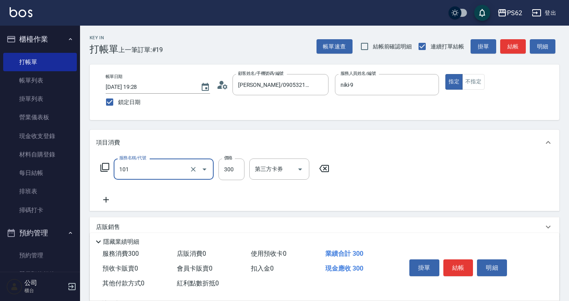
type input "洗髮(101)"
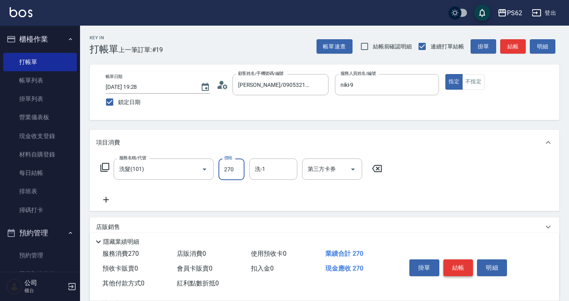
type input "270"
click at [455, 259] on button "結帳" at bounding box center [458, 267] width 30 height 17
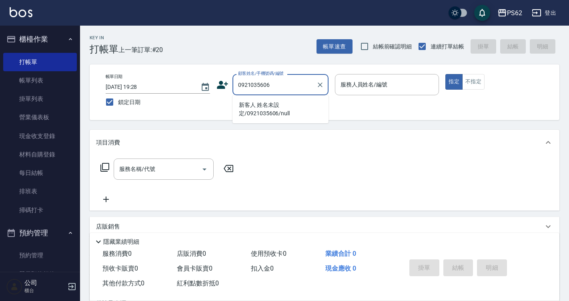
click at [291, 106] on li "新客人 姓名未設定/0921035606/null" at bounding box center [280, 109] width 96 height 22
type input "新客人 姓名未設定/0921035606/null"
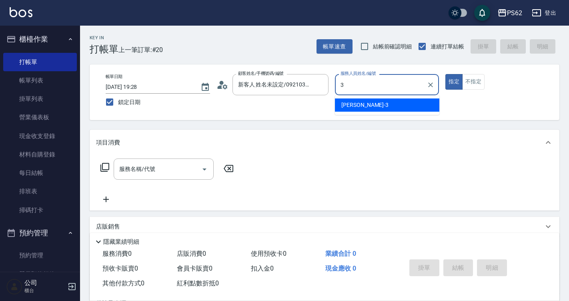
type input "[PERSON_NAME]-3"
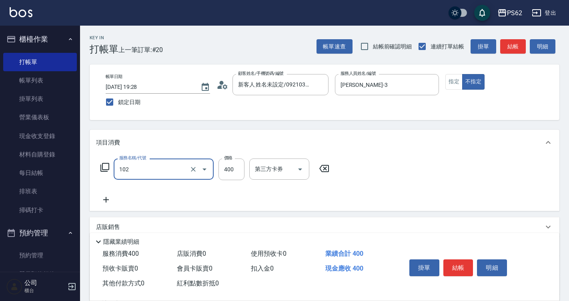
type input "精油洗髮(102)"
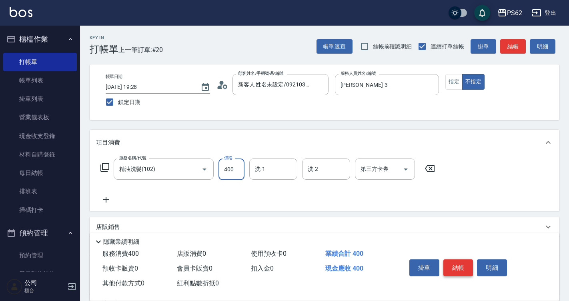
click at [451, 267] on button "結帳" at bounding box center [458, 267] width 30 height 17
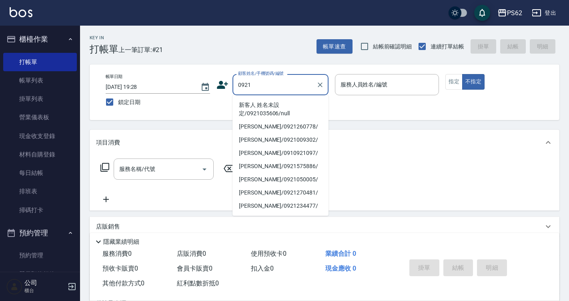
click at [291, 105] on li "新客人 姓名未設定/0921035606/null" at bounding box center [280, 109] width 96 height 22
type input "新客人 姓名未設定/0921035606/null"
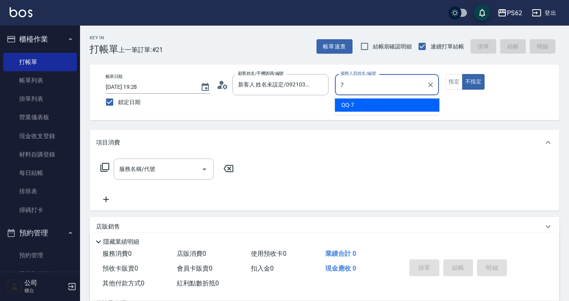
type input "QQ-7"
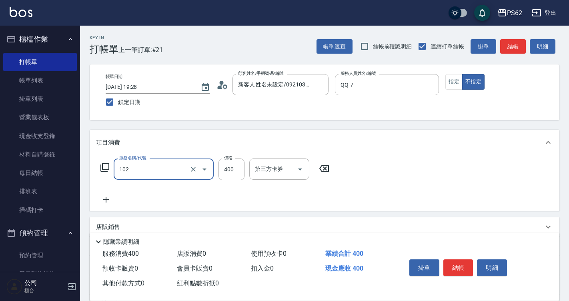
type input "精油洗髮(102)"
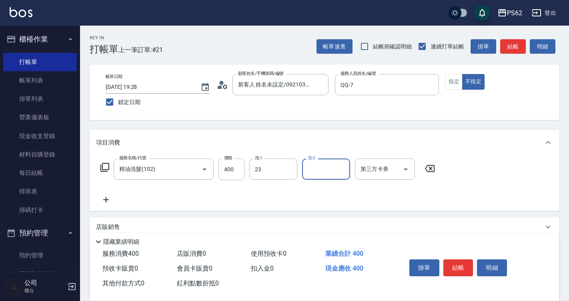
type input "Sunny-23"
click at [459, 264] on button "結帳" at bounding box center [458, 267] width 30 height 17
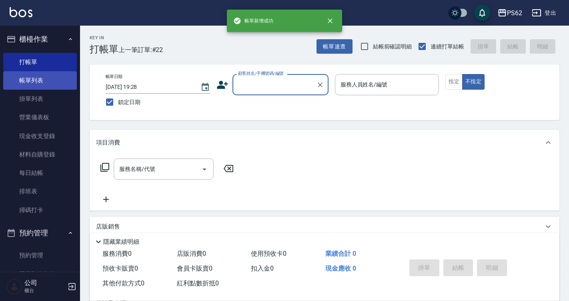
click at [15, 78] on link "帳單列表" at bounding box center [40, 80] width 74 height 18
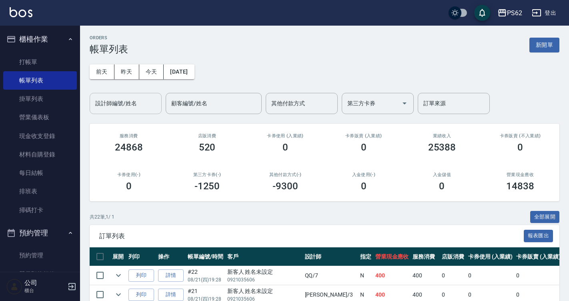
click at [122, 112] on div "設計師編號/姓名" at bounding box center [126, 103] width 72 height 21
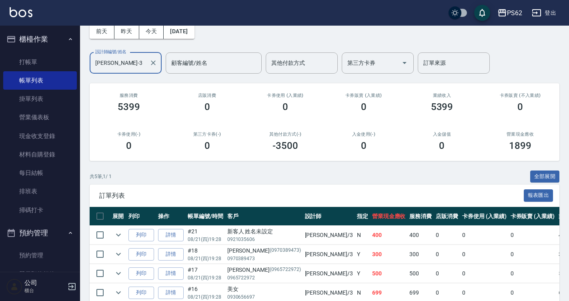
scroll to position [18, 0]
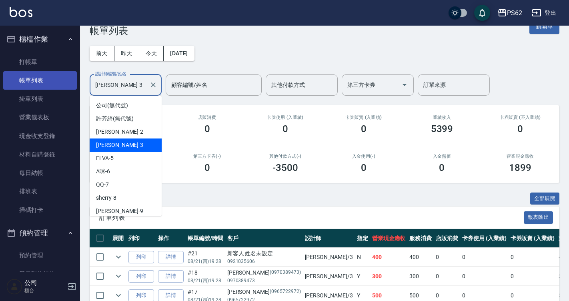
drag, startPoint x: 116, startPoint y: 87, endPoint x: 48, endPoint y: 87, distance: 68.4
click at [48, 87] on div "PS62 登出 櫃檯作業 打帳單 帳單列表 掛單列表 營業儀表板 現金收支登錄 材料自購登錄 每日結帳 排班表 掃碼打卡 預約管理 預約管理 單日預約紀錄 單…" at bounding box center [284, 178] width 569 height 393
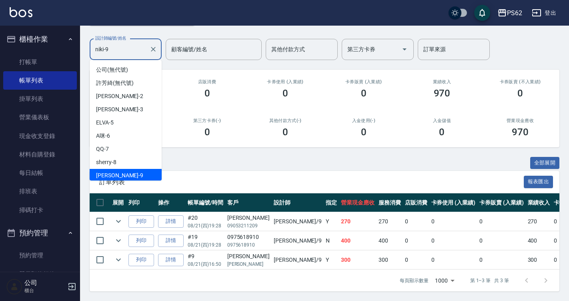
scroll to position [2, 0]
drag, startPoint x: 116, startPoint y: 37, endPoint x: 67, endPoint y: 32, distance: 49.5
click at [67, 32] on div "PS62 登出 櫃檯作業 打帳單 帳單列表 掛單列表 營業儀表板 現金收支登錄 材料自購登錄 每日結帳 排班表 掃碼打卡 預約管理 預約管理 單日預約紀錄 單…" at bounding box center [284, 123] width 569 height 355
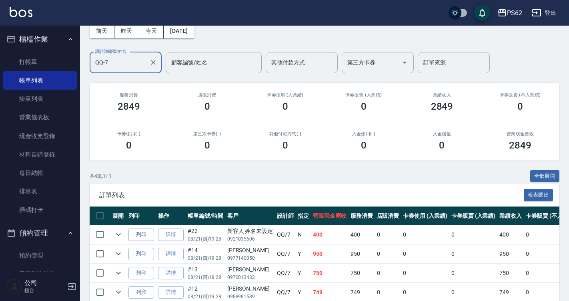
scroll to position [79, 0]
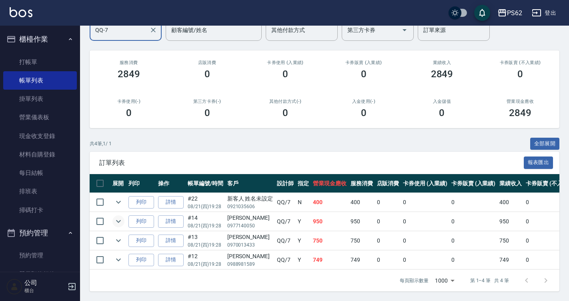
type input "QQ-7"
click at [122, 216] on icon "expand row" at bounding box center [119, 221] width 10 height 10
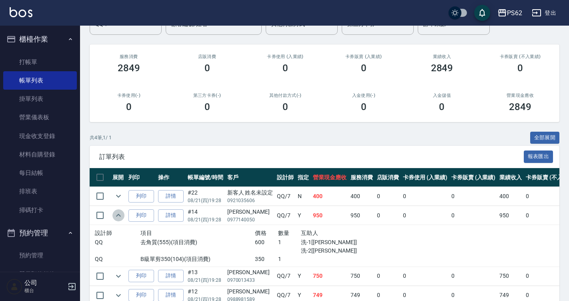
click at [122, 216] on icon "expand row" at bounding box center [119, 215] width 10 height 10
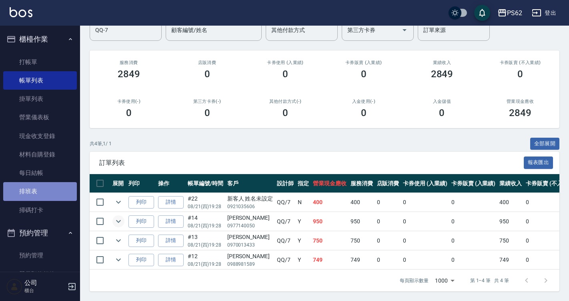
click at [41, 188] on link "排班表" at bounding box center [40, 191] width 74 height 18
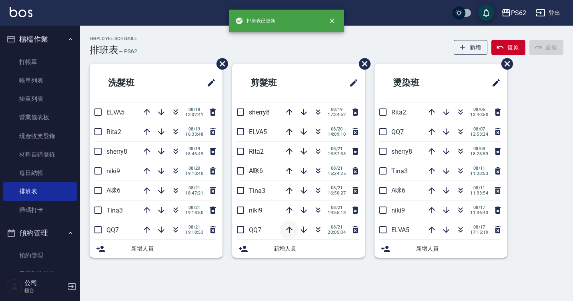
click at [293, 229] on icon "button" at bounding box center [289, 230] width 10 height 10
click at [290, 214] on icon "button" at bounding box center [289, 210] width 10 height 10
click at [287, 192] on icon "button" at bounding box center [289, 191] width 10 height 10
click at [289, 171] on icon "button" at bounding box center [289, 171] width 6 height 6
click at [289, 152] on icon "button" at bounding box center [289, 151] width 6 height 6
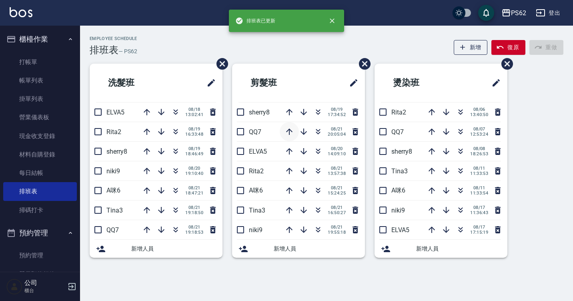
click at [289, 130] on icon "button" at bounding box center [289, 131] width 6 height 6
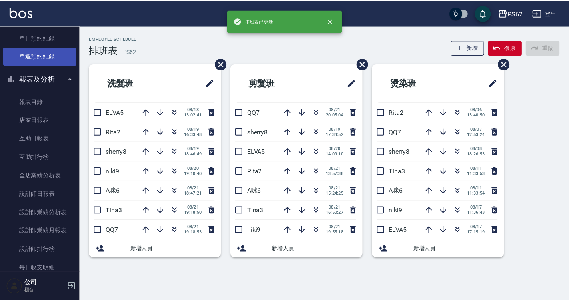
scroll to position [240, 0]
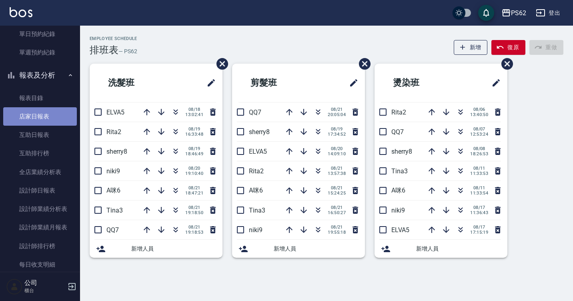
click at [62, 119] on link "店家日報表" at bounding box center [40, 116] width 74 height 18
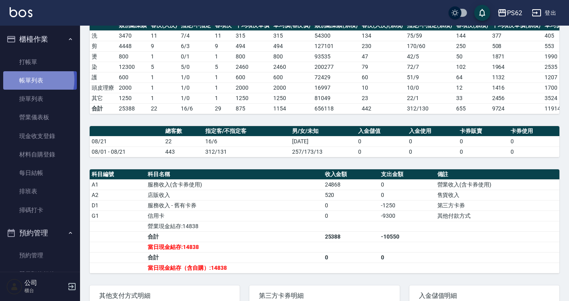
click at [28, 81] on link "帳單列表" at bounding box center [40, 80] width 74 height 18
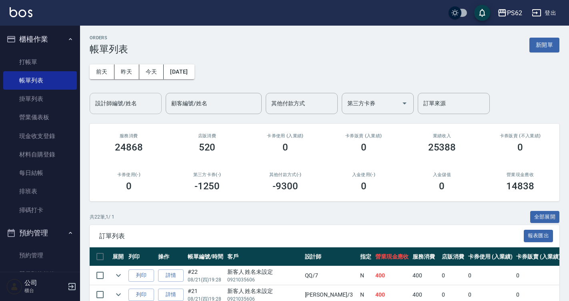
click at [140, 103] on input "設計師編號/姓名" at bounding box center [125, 103] width 65 height 14
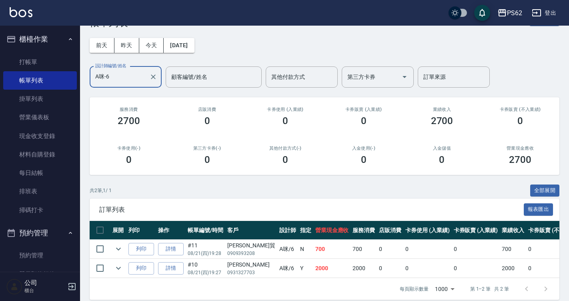
scroll to position [41, 0]
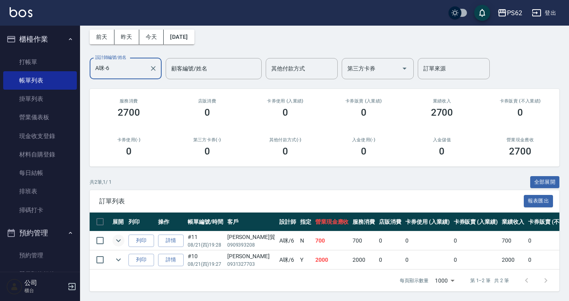
type input "A咪-6"
click at [122, 236] on icon "expand row" at bounding box center [119, 241] width 10 height 10
click at [120, 239] on icon "expand row" at bounding box center [118, 240] width 5 height 3
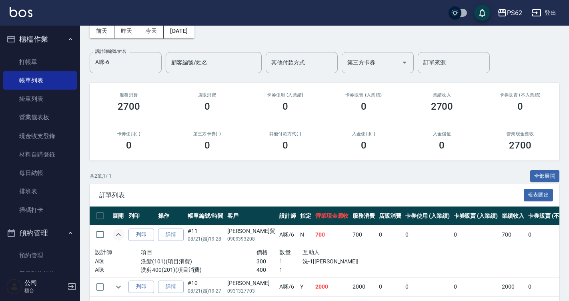
click at [120, 234] on icon "expand row" at bounding box center [119, 235] width 10 height 10
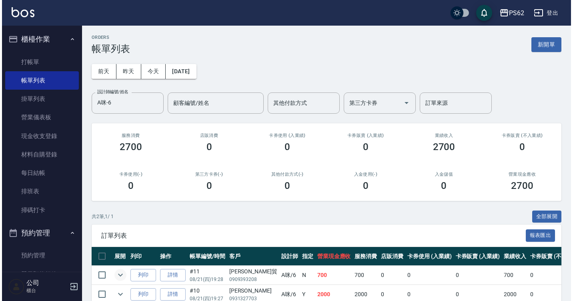
scroll to position [0, 0]
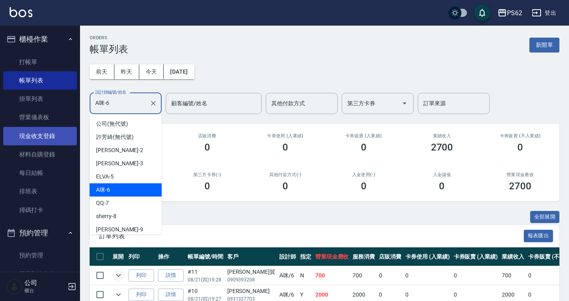
drag, startPoint x: 120, startPoint y: 98, endPoint x: 41, endPoint y: 133, distance: 86.5
click at [38, 113] on div "PS62 登出 櫃檯作業 打帳單 帳單列表 掛單列表 營業儀表板 現金收支登錄 材料自購登錄 每日結帳 排班表 掃碼打卡 預約管理 預約管理 單日預約紀錄 單…" at bounding box center [284, 168] width 569 height 336
click at [38, 113] on link "營業儀表板" at bounding box center [40, 117] width 74 height 18
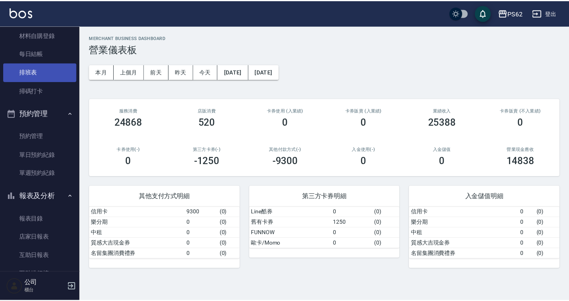
scroll to position [120, 0]
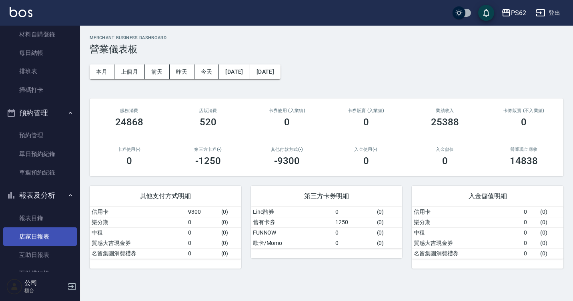
click at [28, 234] on link "店家日報表" at bounding box center [40, 236] width 74 height 18
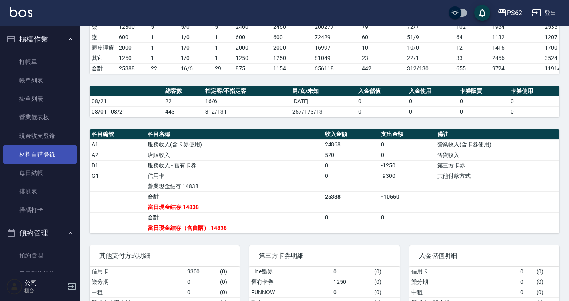
click at [42, 152] on link "材料自購登錄" at bounding box center [40, 154] width 74 height 18
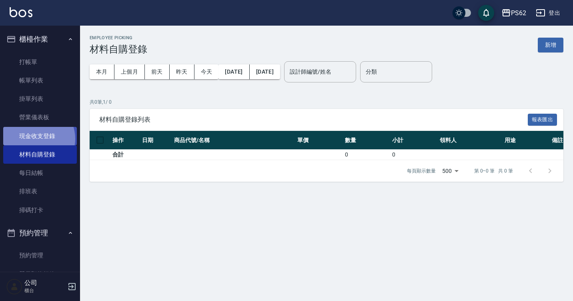
click at [35, 138] on link "現金收支登錄" at bounding box center [40, 136] width 74 height 18
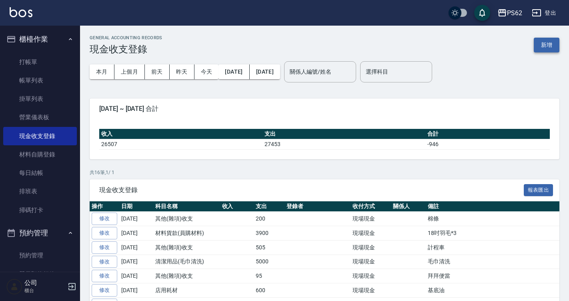
click at [537, 46] on button "新增" at bounding box center [547, 45] width 26 height 15
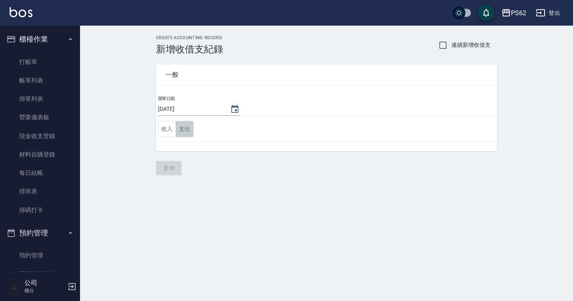
click at [179, 127] on button "支出" at bounding box center [185, 129] width 18 height 16
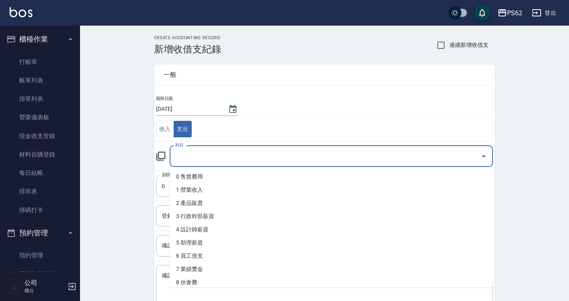
click at [200, 156] on input "科目" at bounding box center [325, 156] width 304 height 14
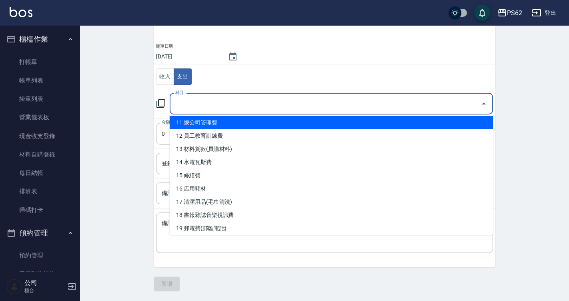
scroll to position [161, 0]
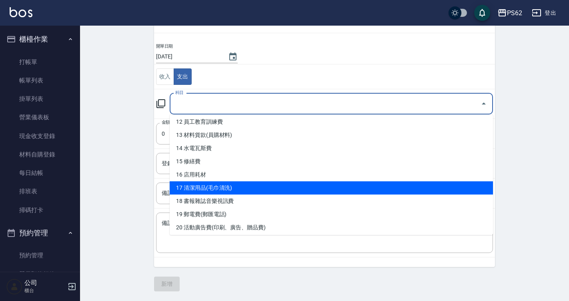
click at [222, 192] on li "17 清潔用品(毛巾清洗)" at bounding box center [331, 187] width 323 height 13
type input "17 清潔用品(毛巾清洗)"
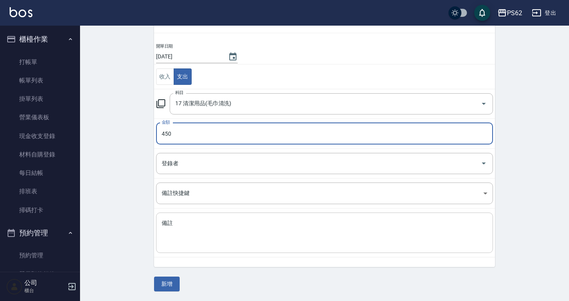
type input "450"
click at [196, 240] on textarea "備註" at bounding box center [325, 232] width 326 height 27
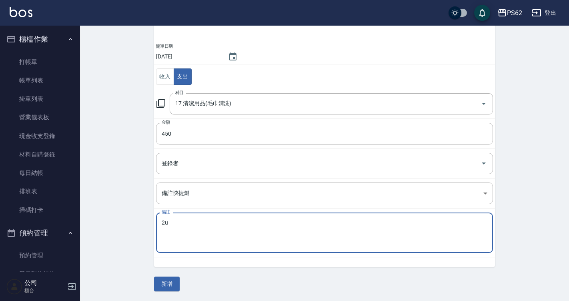
type textarea "2"
type textarea "地毯.芳香劑"
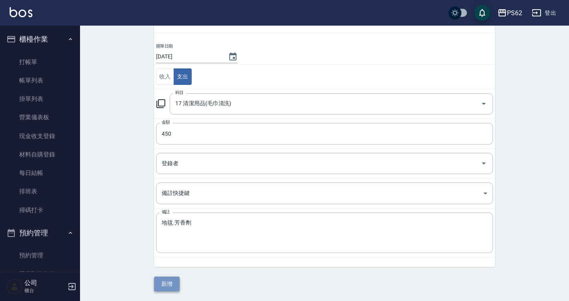
click at [173, 285] on button "新增" at bounding box center [167, 283] width 26 height 15
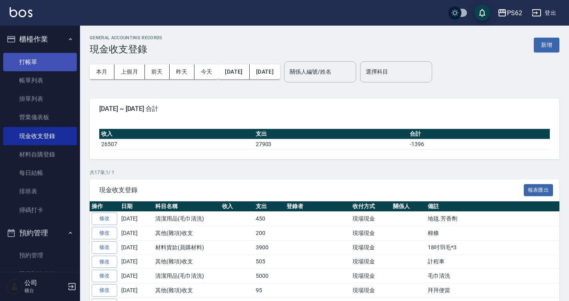
click at [31, 66] on link "打帳單" at bounding box center [40, 62] width 74 height 18
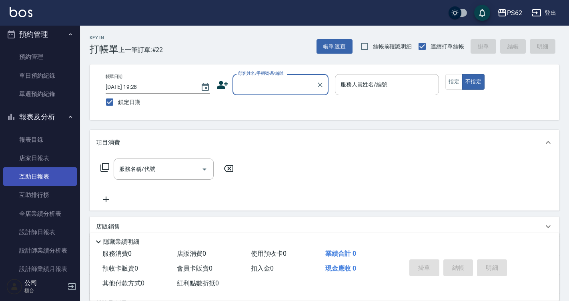
scroll to position [200, 0]
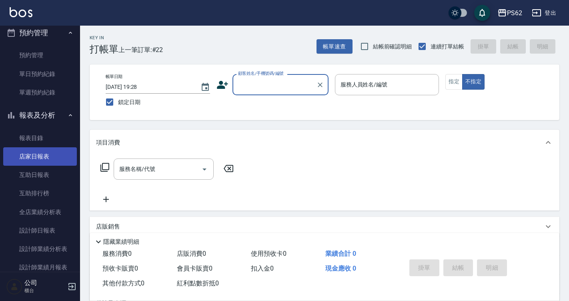
click at [38, 154] on link "店家日報表" at bounding box center [40, 156] width 74 height 18
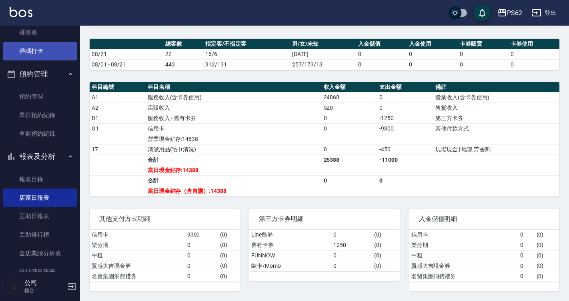
scroll to position [120, 0]
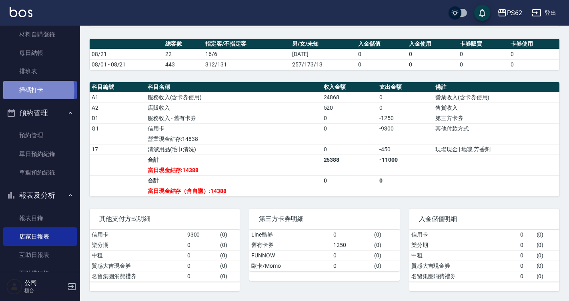
click at [31, 90] on link "掃碼打卡" at bounding box center [40, 90] width 74 height 18
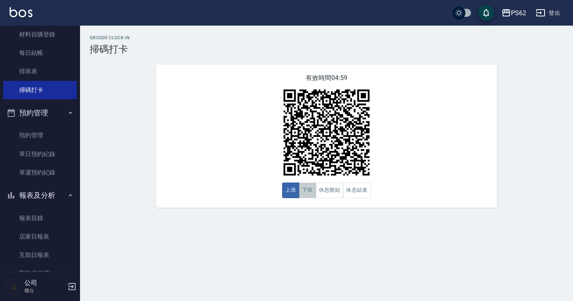
click at [303, 197] on button "下班" at bounding box center [307, 190] width 17 height 16
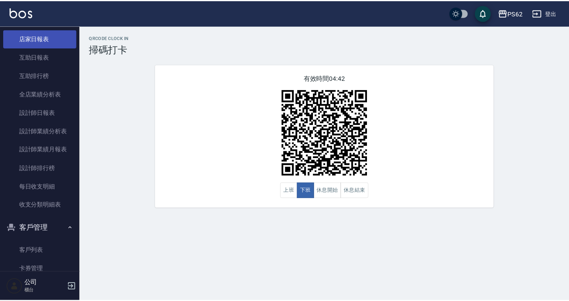
scroll to position [320, 0]
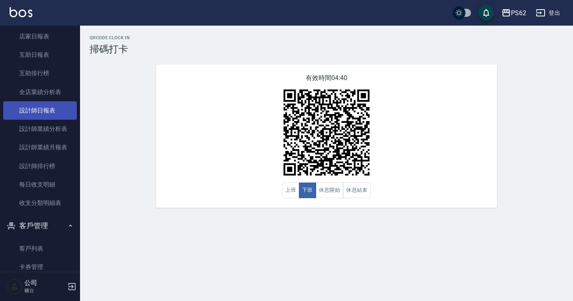
click at [50, 110] on link "設計師日報表" at bounding box center [40, 110] width 74 height 18
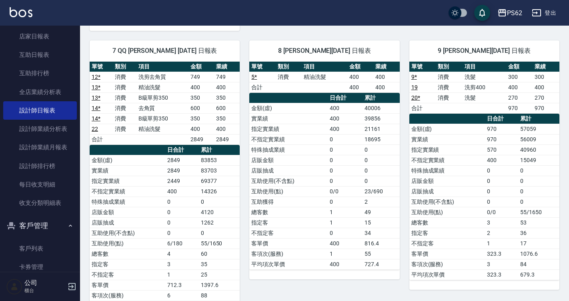
scroll to position [400, 0]
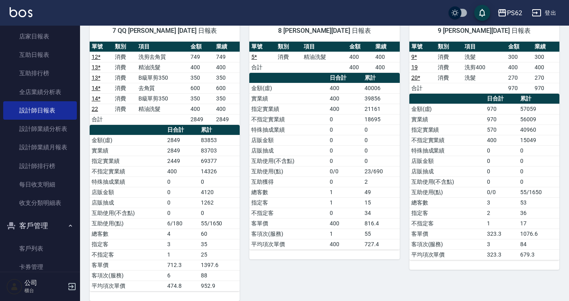
click at [515, 158] on td "0" at bounding box center [502, 161] width 34 height 10
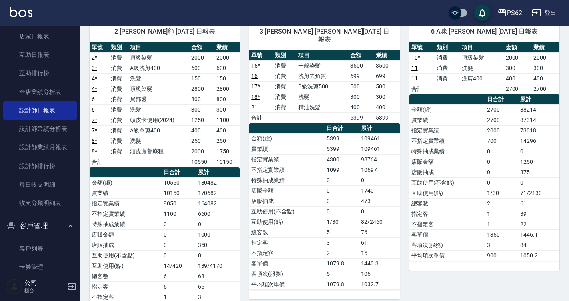
scroll to position [0, 0]
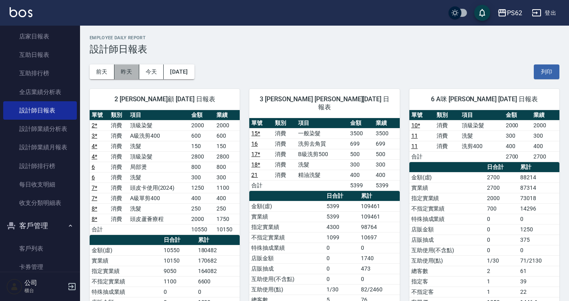
click at [122, 73] on button "昨天" at bounding box center [126, 71] width 25 height 15
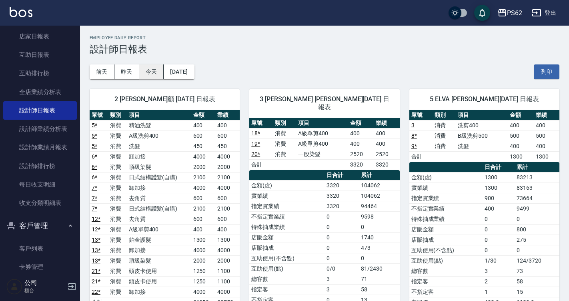
click at [162, 71] on button "今天" at bounding box center [151, 71] width 25 height 15
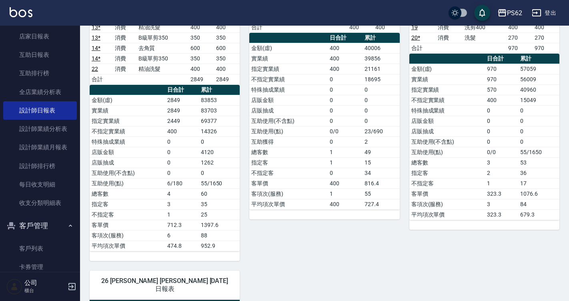
scroll to position [400, 0]
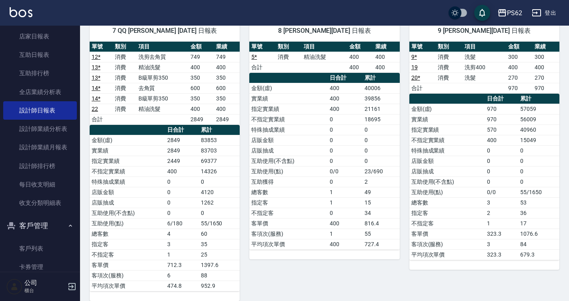
click at [296, 178] on td "互助獲得" at bounding box center [288, 181] width 78 height 10
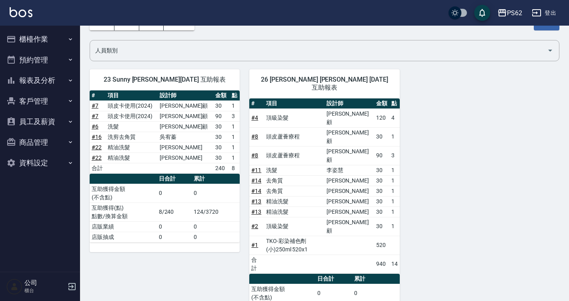
scroll to position [51, 0]
